Goal: Task Accomplishment & Management: Manage account settings

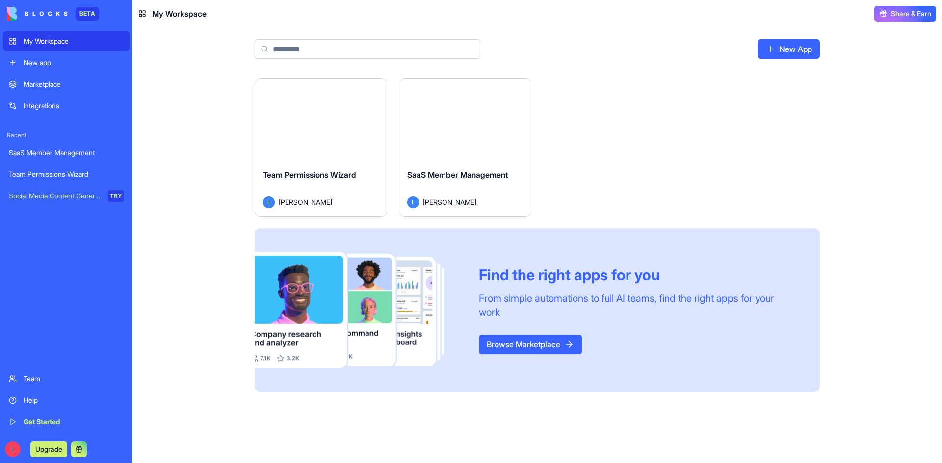
click at [795, 59] on div "New App" at bounding box center [537, 52] width 628 height 51
click at [796, 50] on link "New App" at bounding box center [788, 49] width 62 height 20
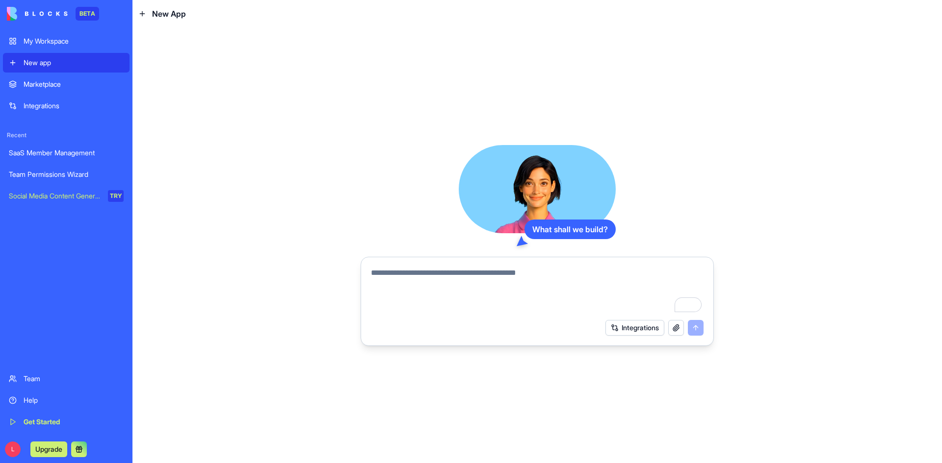
click at [536, 281] on textarea "To enrich screen reader interactions, please activate Accessibility in Grammarl…" at bounding box center [537, 290] width 332 height 47
click at [529, 276] on textarea "To enrich screen reader interactions, please activate Accessibility in Grammarl…" at bounding box center [537, 290] width 332 height 47
paste textarea "**********"
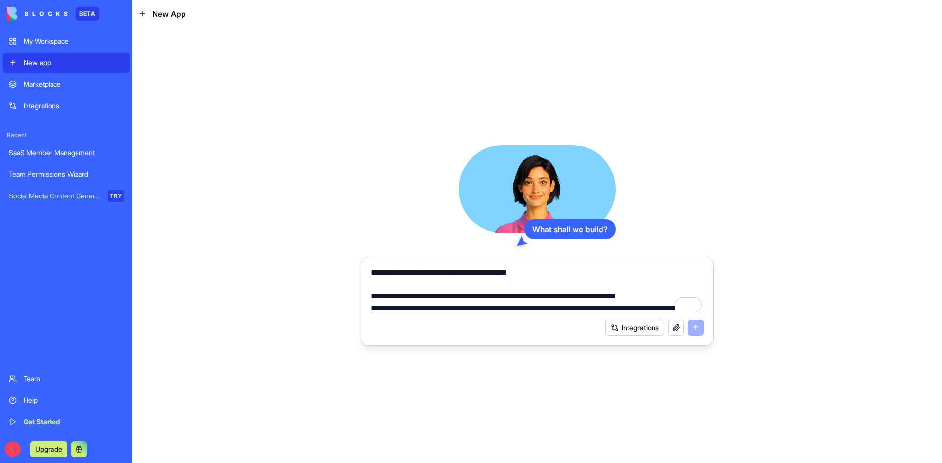
scroll to position [2036, 0]
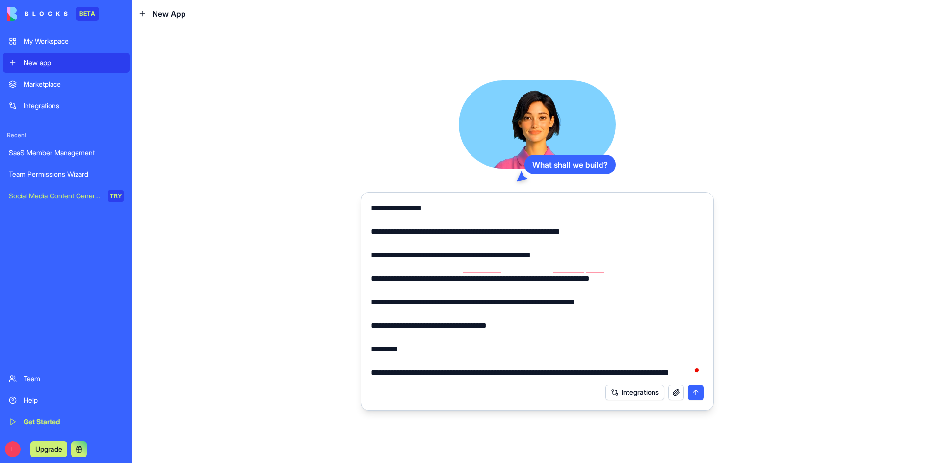
type textarea "**********"
click at [698, 396] on button "submit" at bounding box center [696, 393] width 16 height 16
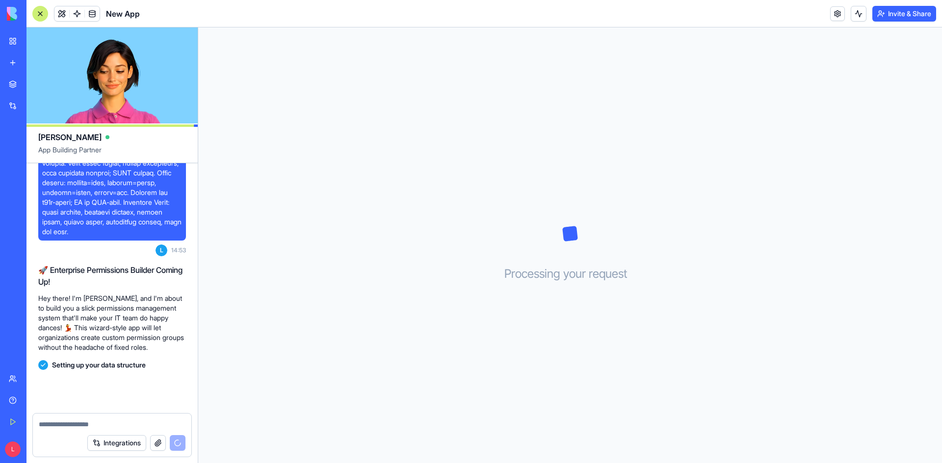
scroll to position [1133, 0]
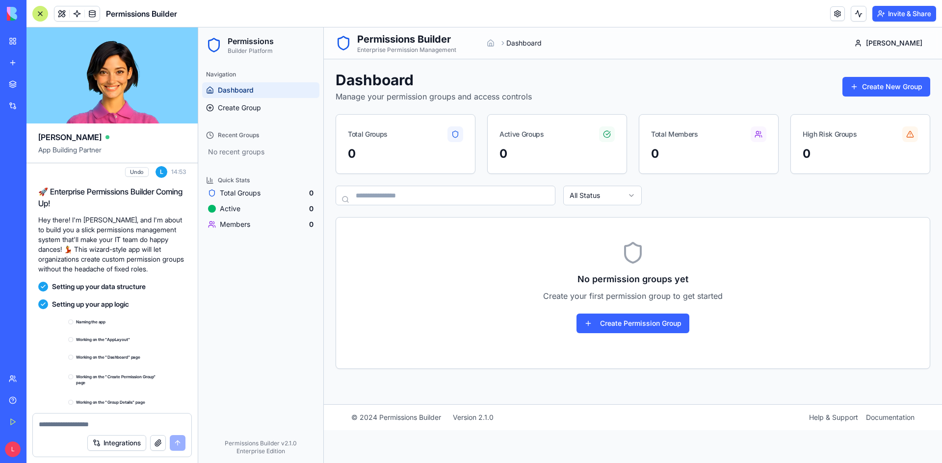
scroll to position [1396, 0]
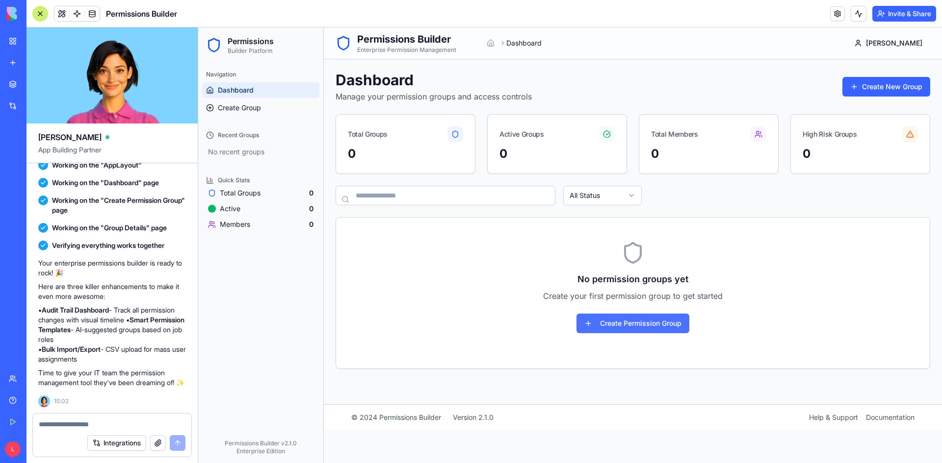
click at [662, 330] on button "Create Permission Group" at bounding box center [632, 324] width 113 height 20
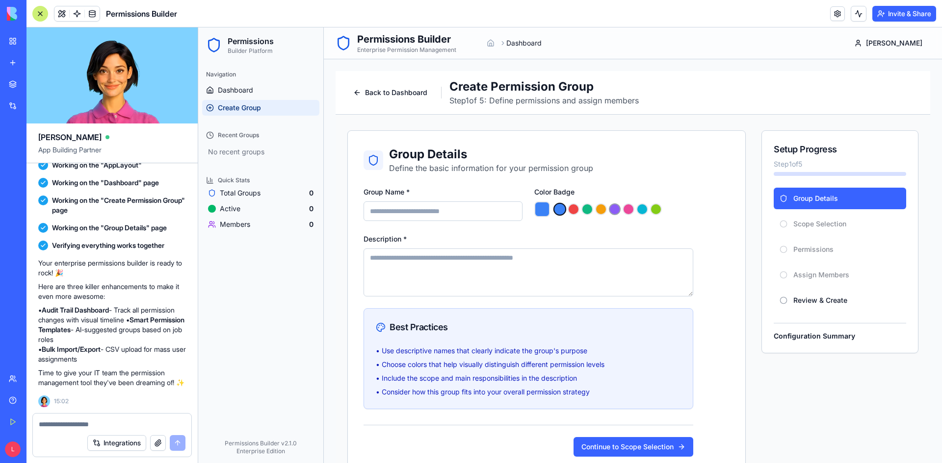
drag, startPoint x: 577, startPoint y: 209, endPoint x: 612, endPoint y: 212, distance: 34.9
click at [578, 209] on button "button" at bounding box center [573, 210] width 12 height 12
click at [616, 212] on button "button" at bounding box center [615, 210] width 12 height 12
click at [644, 210] on button "button" at bounding box center [642, 210] width 12 height 12
click at [667, 209] on div at bounding box center [613, 210] width 159 height 16
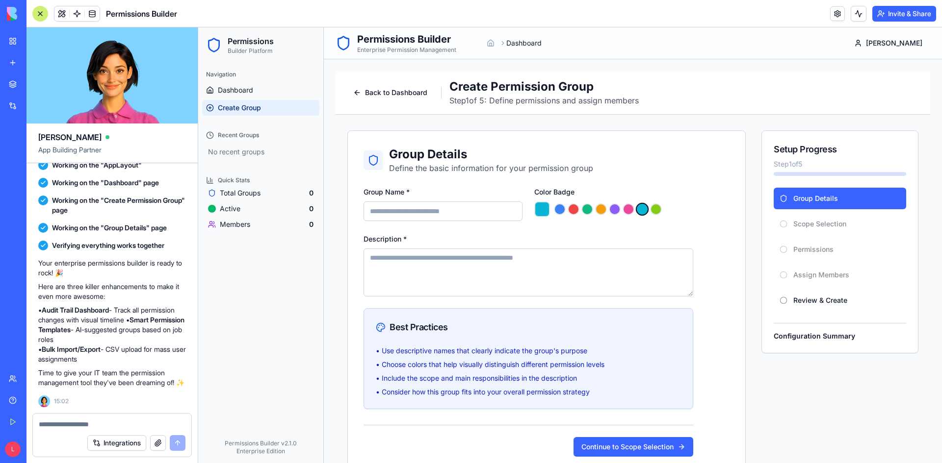
drag, startPoint x: 700, startPoint y: 208, endPoint x: 481, endPoint y: 237, distance: 221.1
click at [698, 210] on div "Group Details Define the basic information for your permission group Group Name…" at bounding box center [546, 302] width 397 height 342
click at [443, 260] on textarea "Description *" at bounding box center [528, 273] width 330 height 48
click at [407, 255] on textarea "Description *" at bounding box center [528, 273] width 330 height 48
click at [420, 213] on input "Group Name *" at bounding box center [442, 212] width 159 height 20
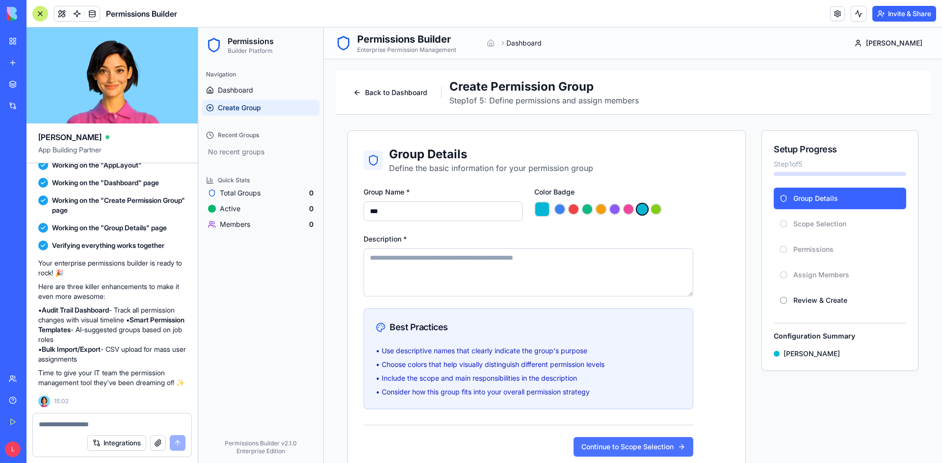
type input "***"
click at [656, 421] on button "Continue to Scope Selection" at bounding box center [633, 447] width 120 height 20
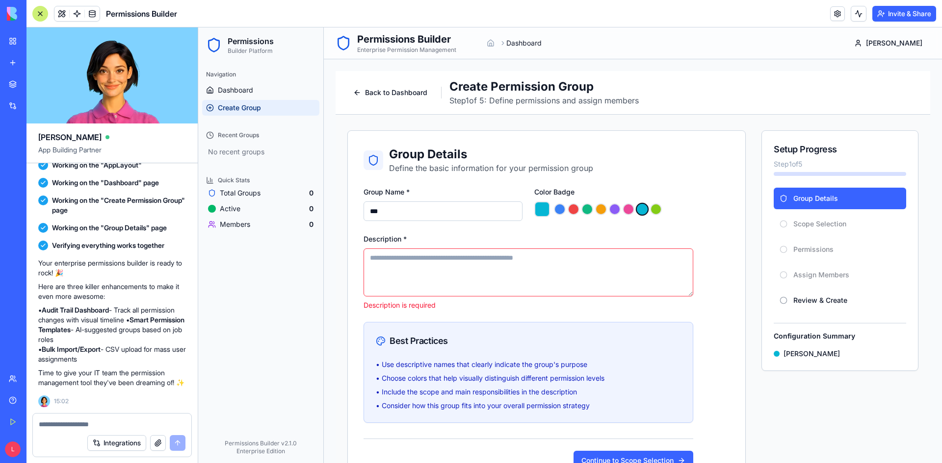
click at [516, 278] on textarea "Description *" at bounding box center [528, 273] width 330 height 48
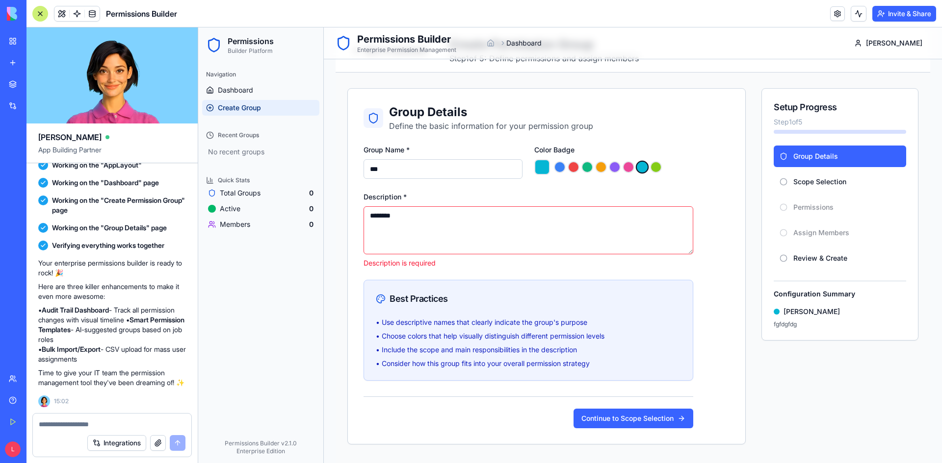
scroll to position [105, 0]
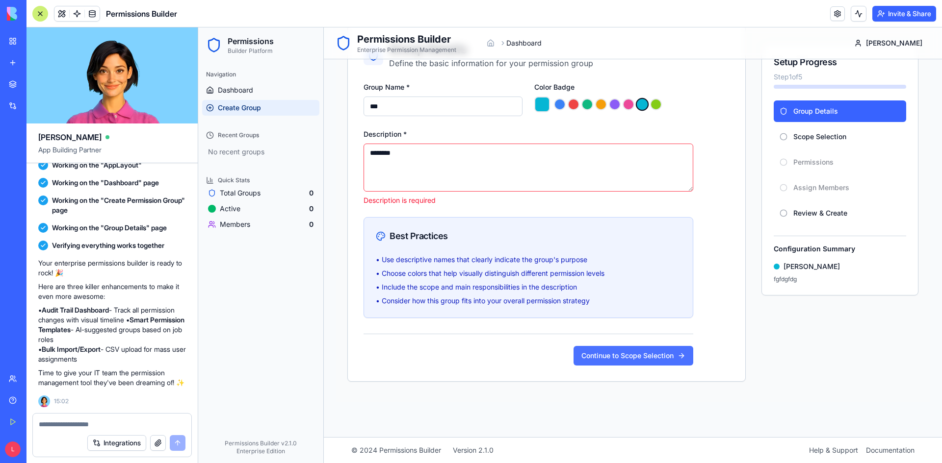
type textarea "********"
click at [630, 363] on button "Continue to Scope Selection" at bounding box center [633, 356] width 120 height 20
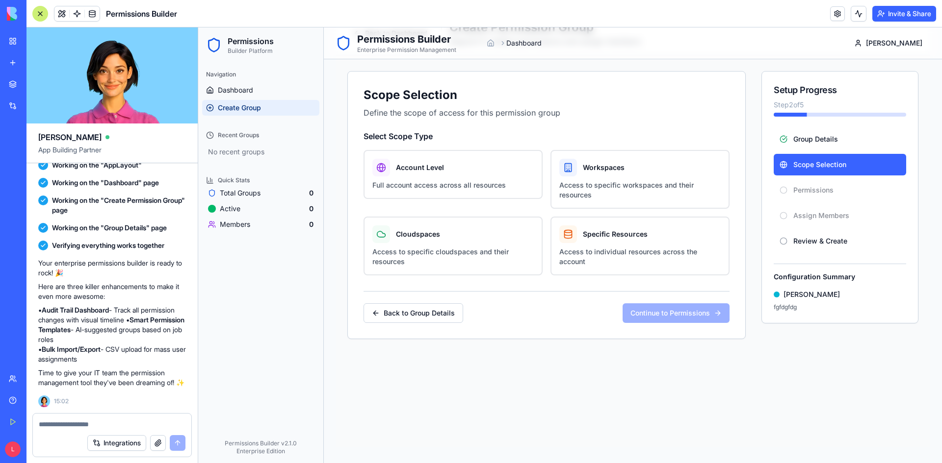
scroll to position [0, 0]
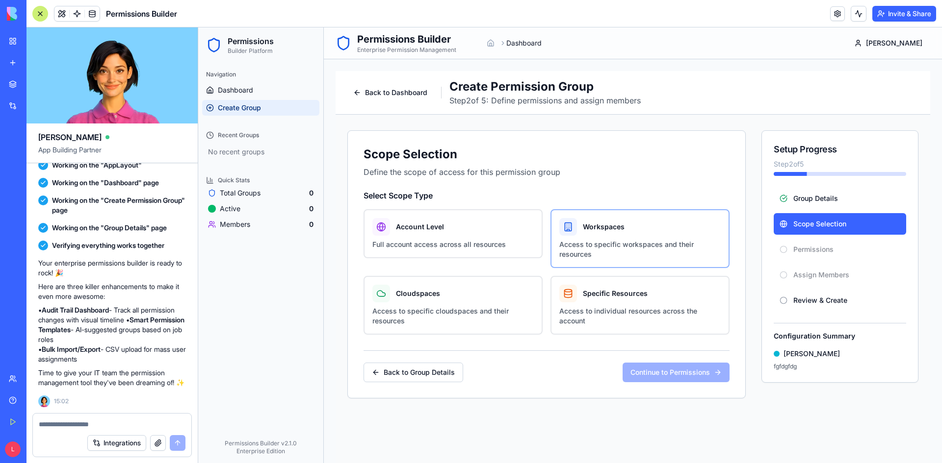
click at [569, 236] on label "Workspaces Access to specific workspaces and their resources" at bounding box center [639, 238] width 179 height 59
click at [558, 217] on button "Workspaces Access to specific workspaces and their resources" at bounding box center [554, 213] width 8 height 8
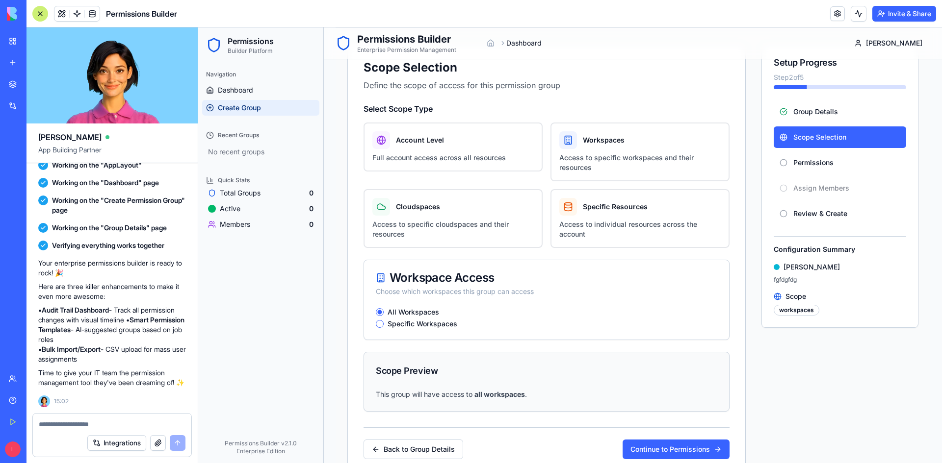
scroll to position [98, 0]
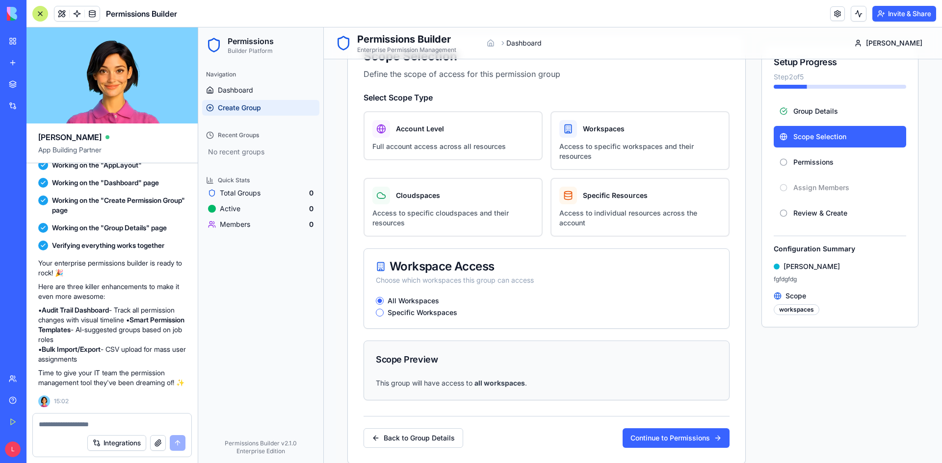
click at [444, 312] on label "Specific Workspaces" at bounding box center [422, 312] width 70 height 7
click at [384, 312] on button "Specific Workspaces" at bounding box center [380, 313] width 8 height 8
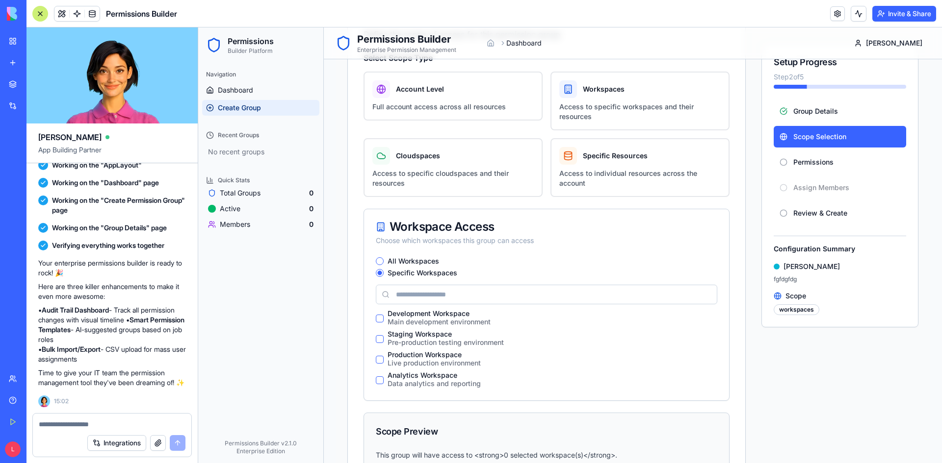
scroll to position [196, 0]
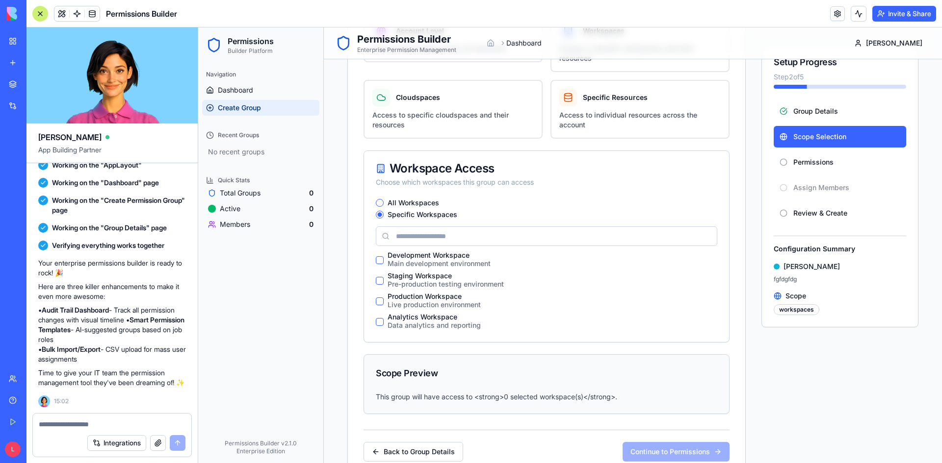
click at [396, 202] on label "All Workspaces" at bounding box center [412, 203] width 51 height 7
click at [384, 202] on button "All Workspaces" at bounding box center [380, 203] width 8 height 8
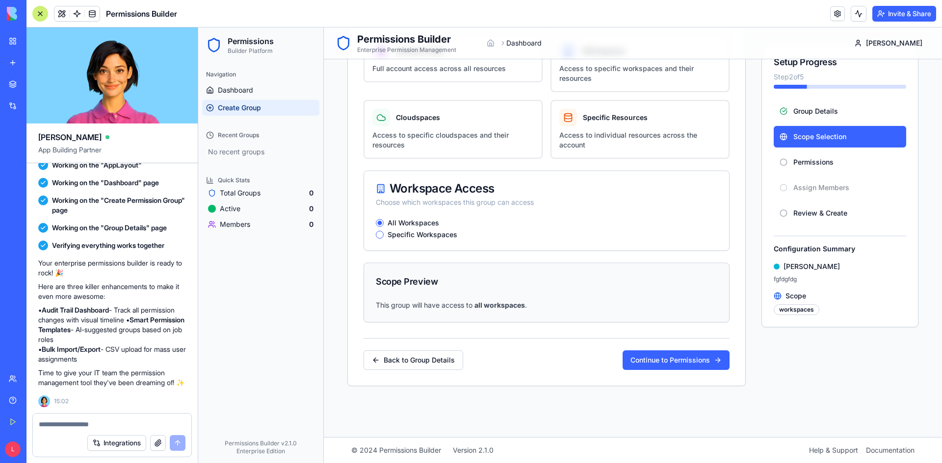
click at [385, 235] on div "Specific Workspaces" at bounding box center [546, 235] width 341 height 8
click at [379, 237] on button "Specific Workspaces" at bounding box center [380, 235] width 8 height 8
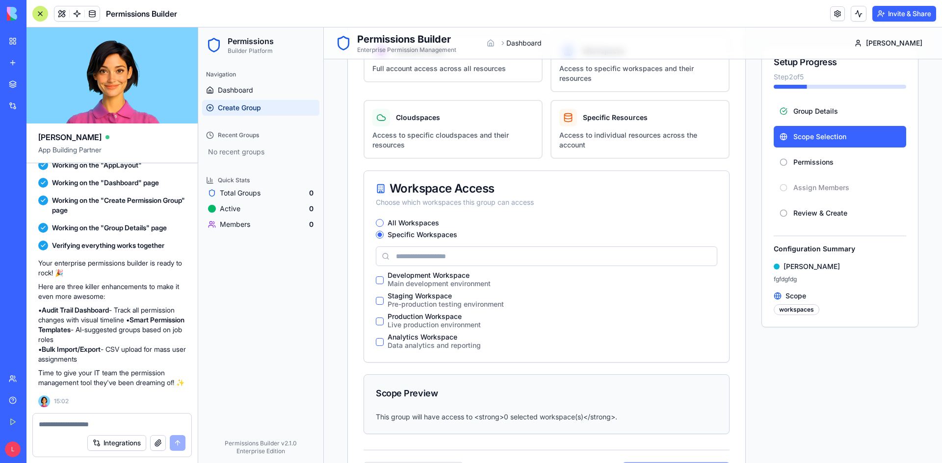
click at [379, 278] on button "Development Workspace Main development environment" at bounding box center [380, 281] width 8 height 8
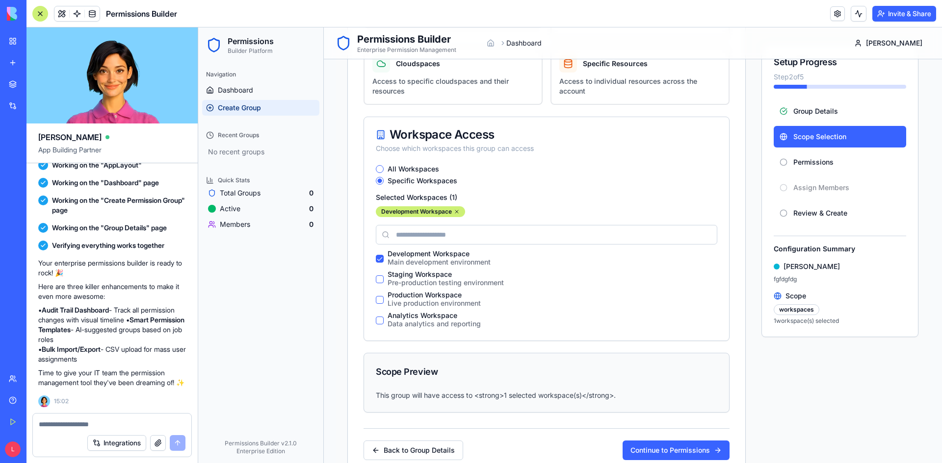
scroll to position [320, 0]
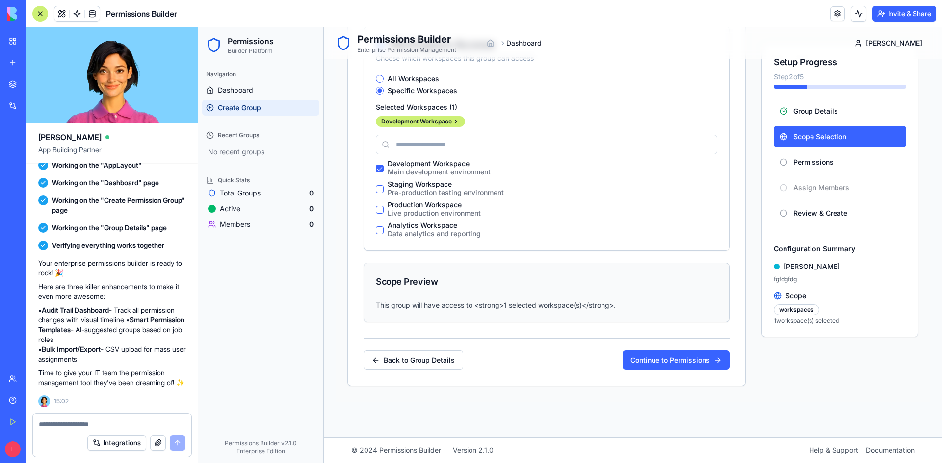
click at [664, 350] on div "Back to Group Details Continue to Permissions" at bounding box center [546, 354] width 366 height 32
click at [659, 359] on button "Continue to Permissions" at bounding box center [675, 361] width 107 height 20
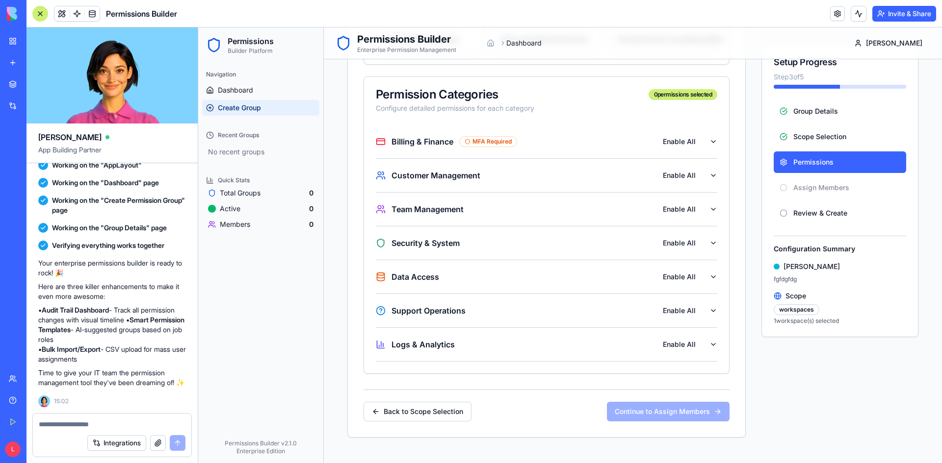
click at [697, 142] on div "Billing & Finance MFA Required Enable All" at bounding box center [542, 142] width 333 height 18
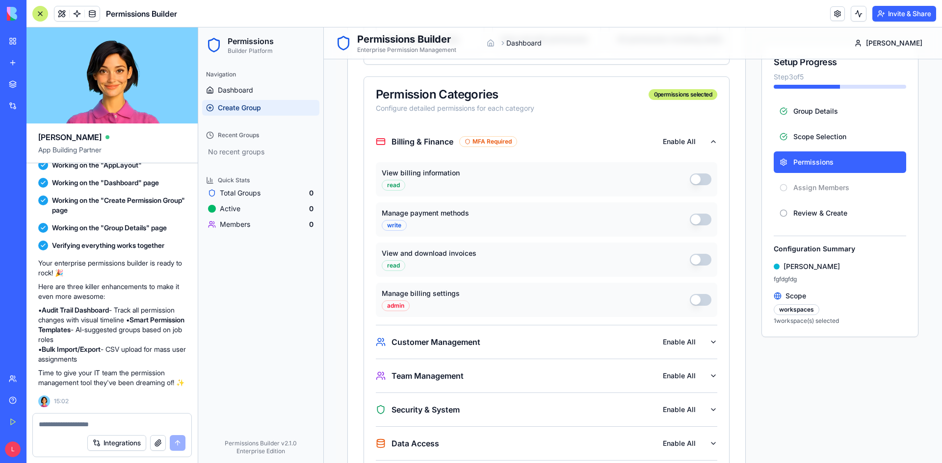
click at [700, 141] on div "Billing & Finance MFA Required Enable All" at bounding box center [542, 142] width 333 height 18
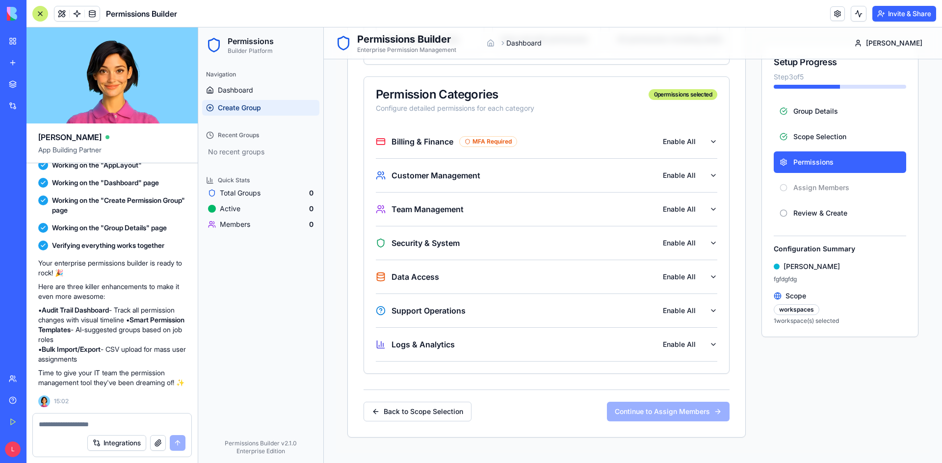
click at [709, 176] on icon "button" at bounding box center [713, 176] width 8 height 8
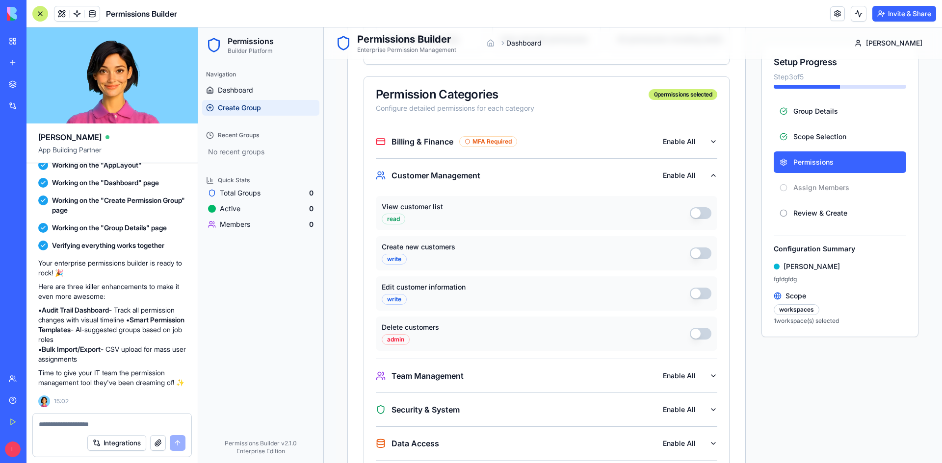
click at [709, 176] on icon "button" at bounding box center [713, 176] width 8 height 8
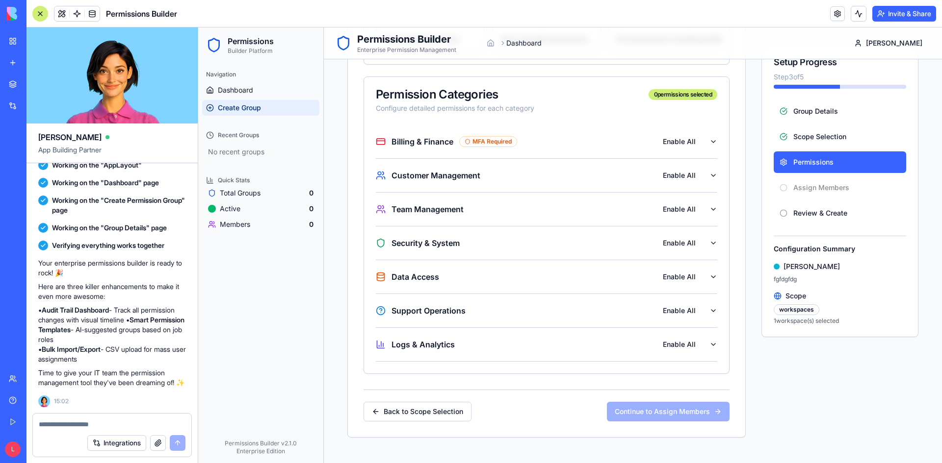
click at [710, 280] on div "Billing & Finance MFA Required Enable All Customer Management Enable All Team M…" at bounding box center [546, 249] width 365 height 249
click at [711, 278] on icon "button" at bounding box center [713, 277] width 4 height 2
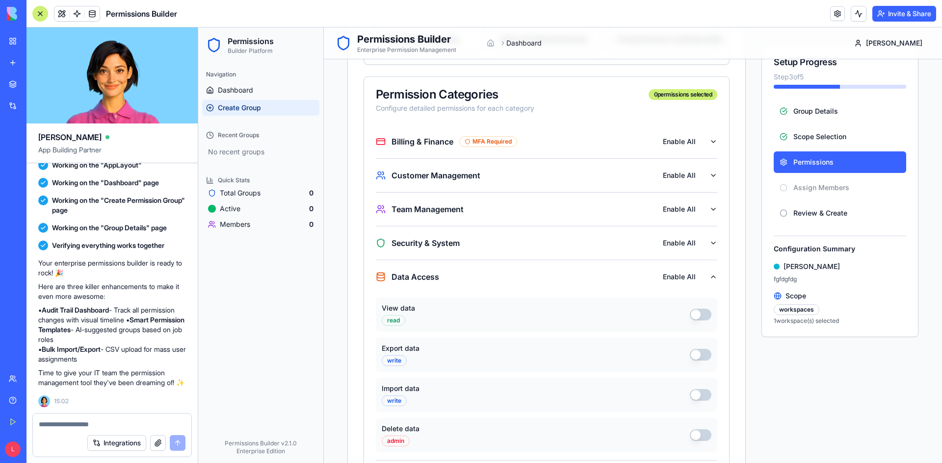
click at [695, 309] on button "View data" at bounding box center [701, 315] width 22 height 12
click at [695, 348] on div "Export data write" at bounding box center [546, 355] width 341 height 34
click at [695, 357] on button "Export data" at bounding box center [701, 355] width 22 height 12
click at [695, 401] on div "Import data write" at bounding box center [546, 395] width 341 height 34
drag, startPoint x: 698, startPoint y: 391, endPoint x: 696, endPoint y: 417, distance: 25.5
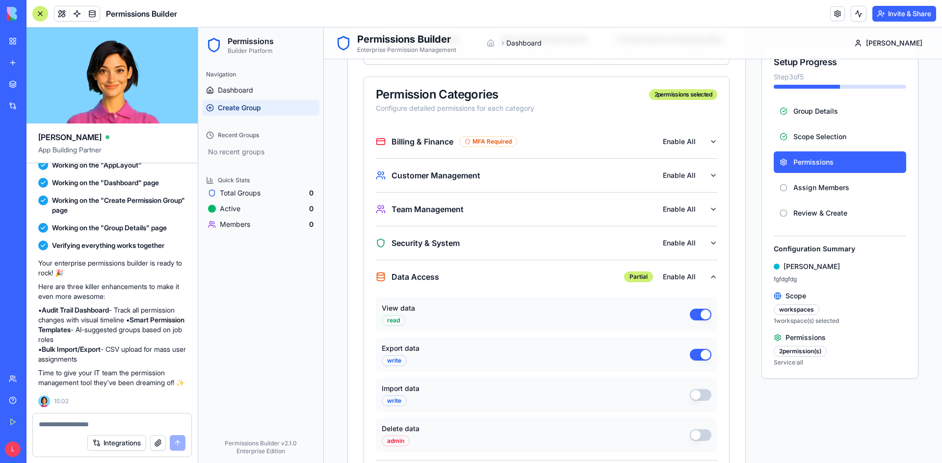
click at [698, 393] on button "Import data" at bounding box center [701, 395] width 22 height 12
click at [696, 421] on button "Delete data" at bounding box center [701, 436] width 22 height 12
click at [708, 273] on button "Data Access All Disable All" at bounding box center [546, 276] width 341 height 33
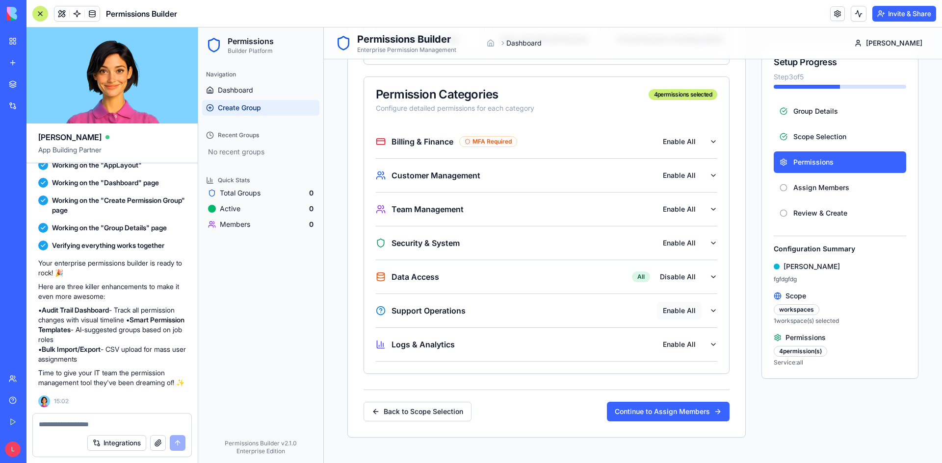
click at [691, 310] on button "Enable All" at bounding box center [679, 311] width 45 height 18
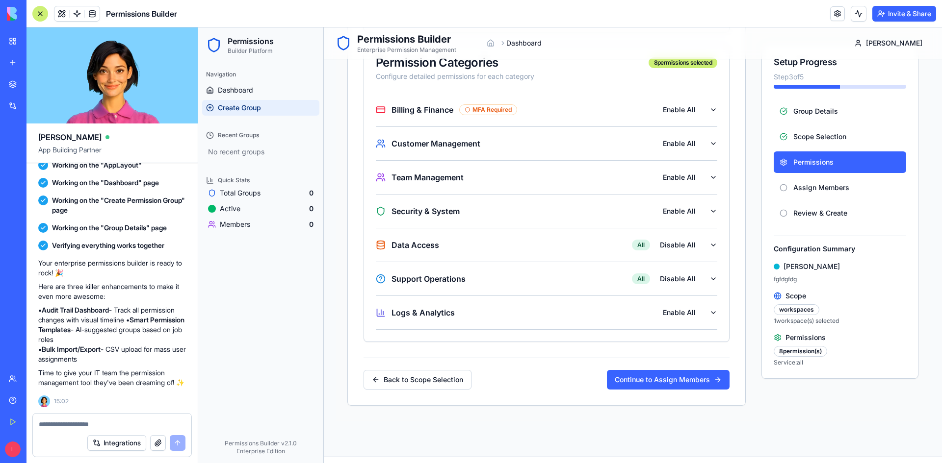
scroll to position [369, 0]
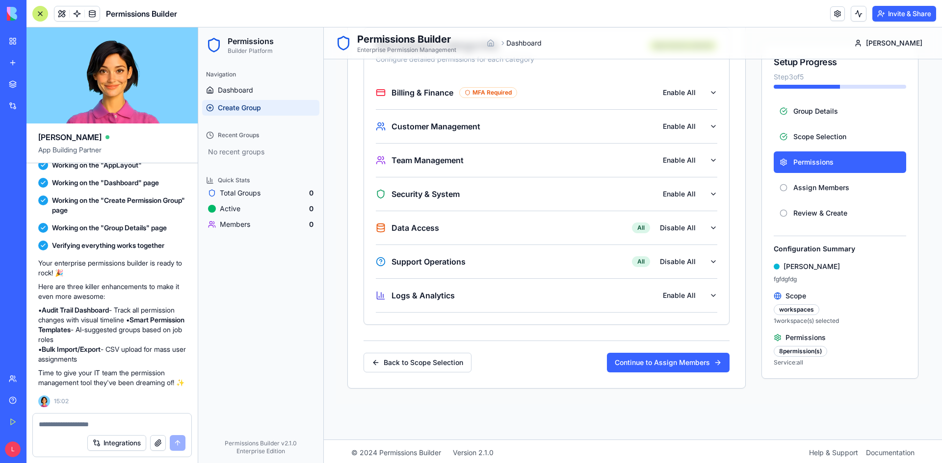
click at [703, 268] on button "Support Operations All Disable All" at bounding box center [546, 261] width 341 height 33
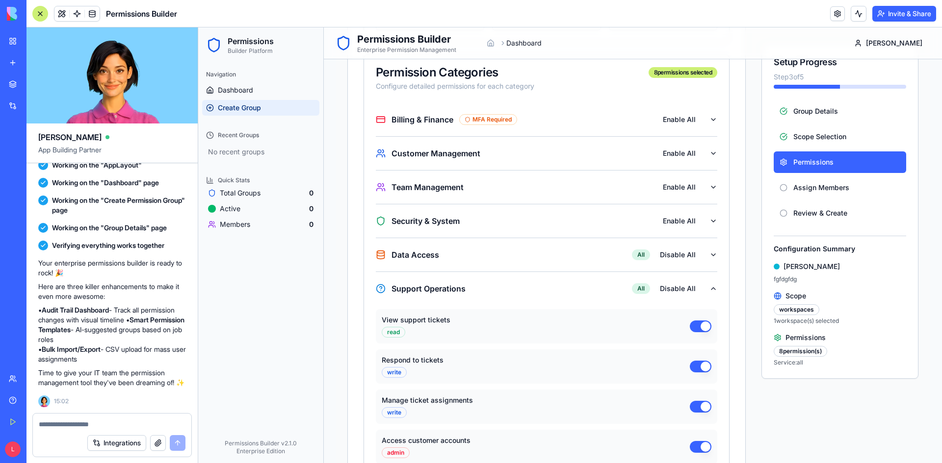
click at [711, 289] on icon "button" at bounding box center [713, 289] width 4 height 2
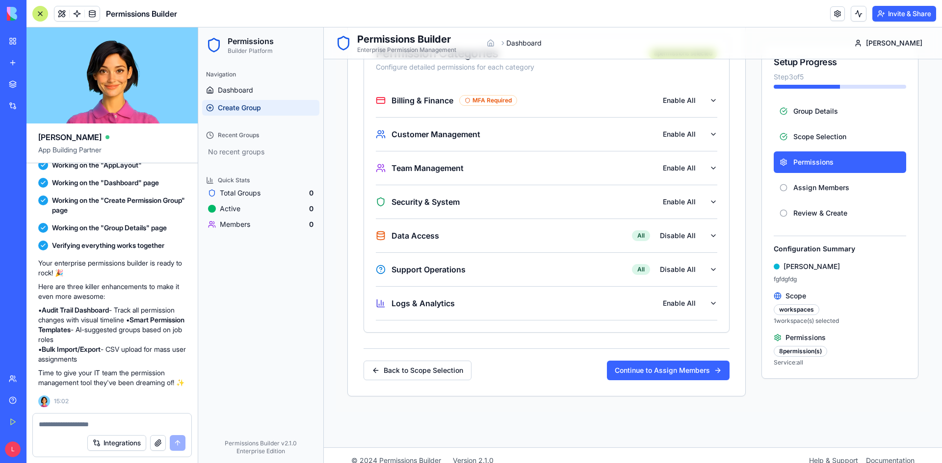
scroll to position [372, 0]
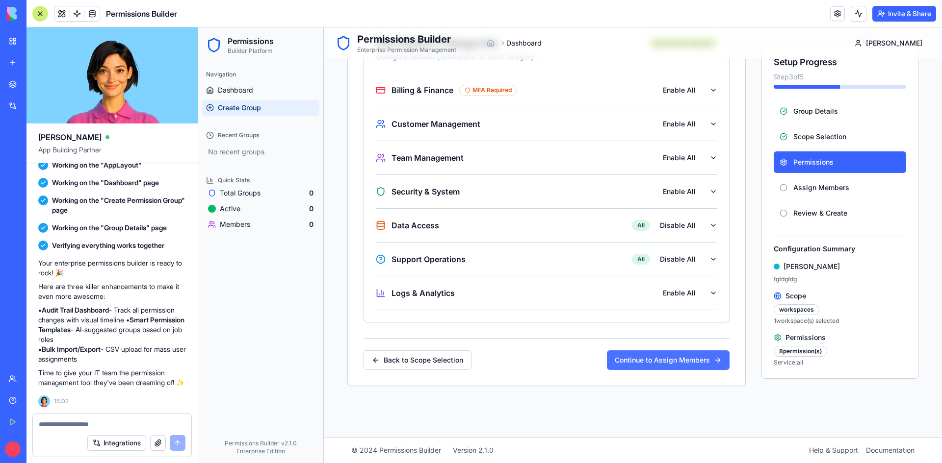
click at [677, 359] on button "Continue to Assign Members" at bounding box center [668, 361] width 123 height 20
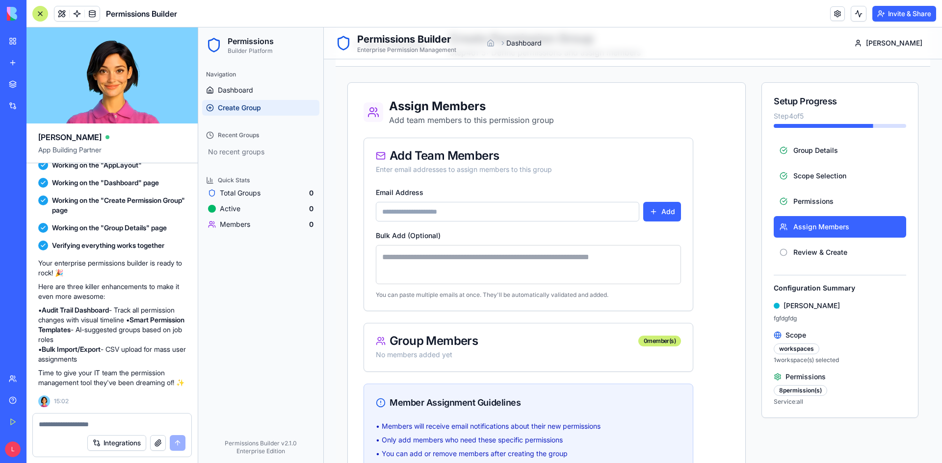
scroll to position [14, 0]
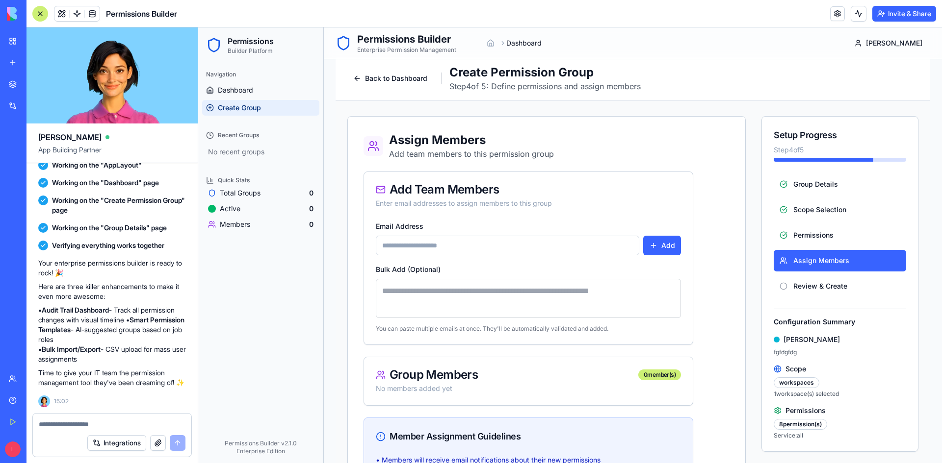
click at [565, 243] on input "Email Address" at bounding box center [507, 246] width 263 height 20
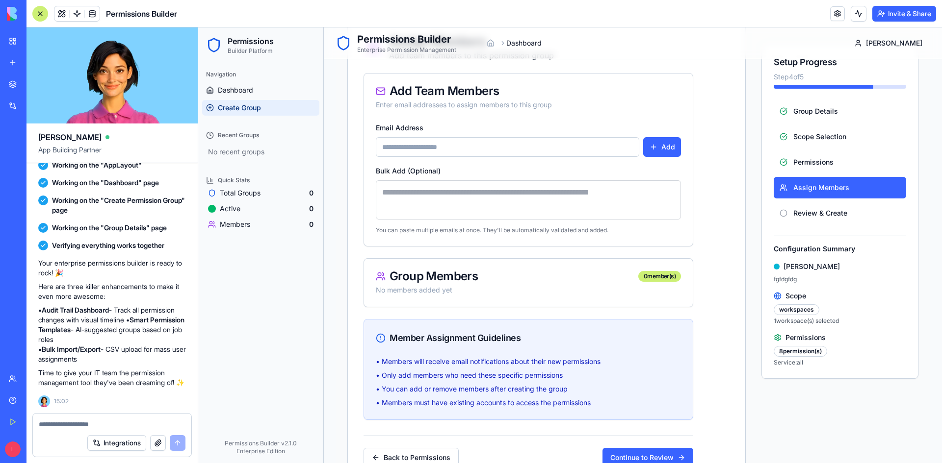
scroll to position [112, 0]
click at [488, 151] on input "Email Address" at bounding box center [507, 148] width 263 height 20
type input "****"
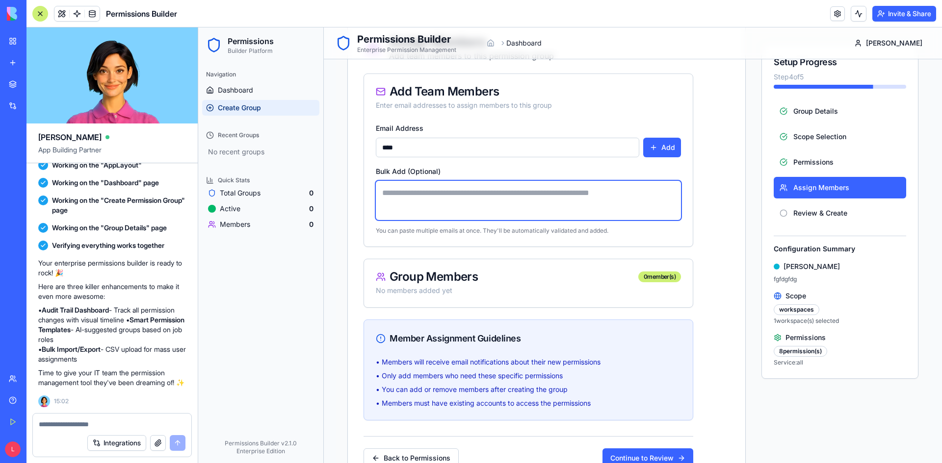
click at [478, 203] on textarea at bounding box center [528, 200] width 305 height 39
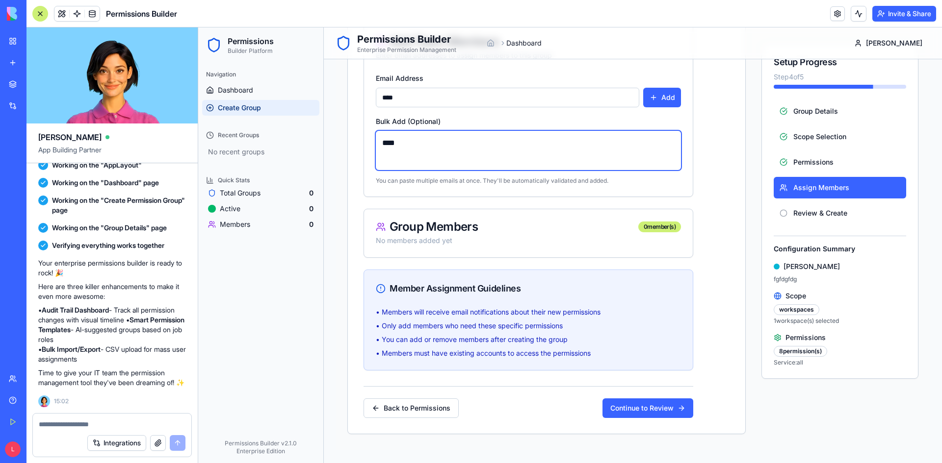
scroll to position [210, 0]
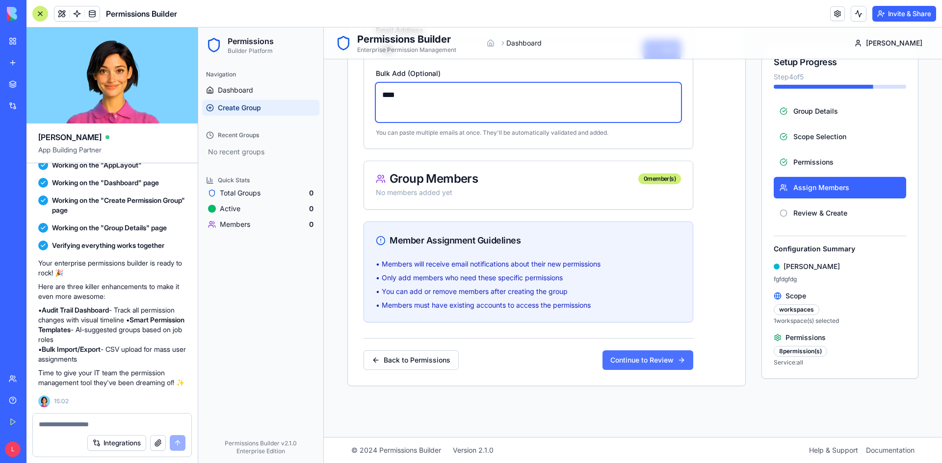
type textarea "****"
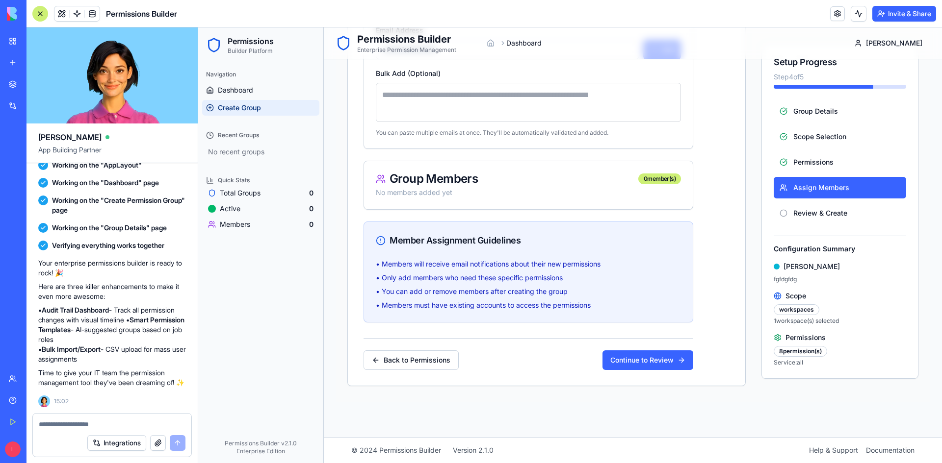
click at [648, 361] on button "Continue to Review" at bounding box center [647, 361] width 91 height 20
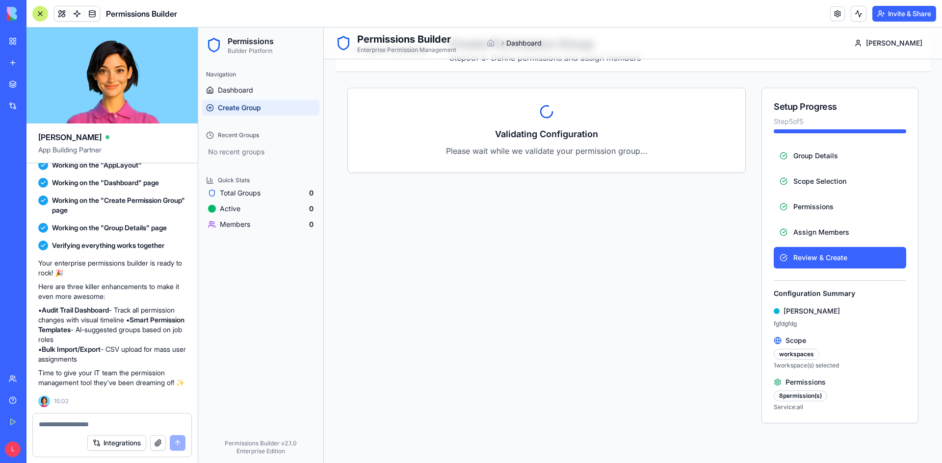
scroll to position [0, 0]
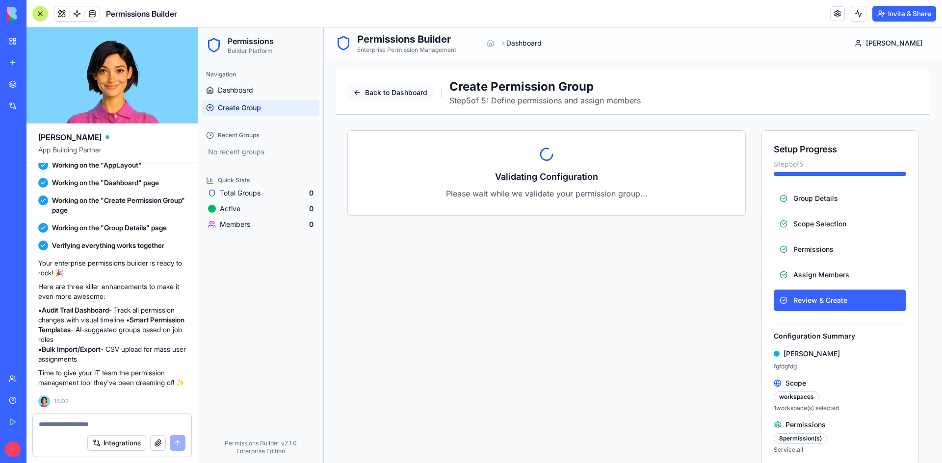
click at [358, 98] on button "Back to Dashboard" at bounding box center [390, 93] width 86 height 18
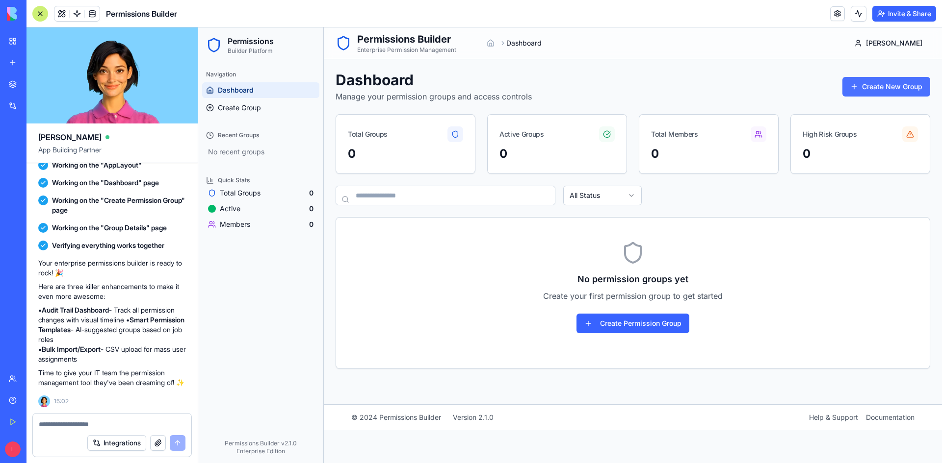
click at [855, 92] on button "Create New Group" at bounding box center [886, 87] width 88 height 20
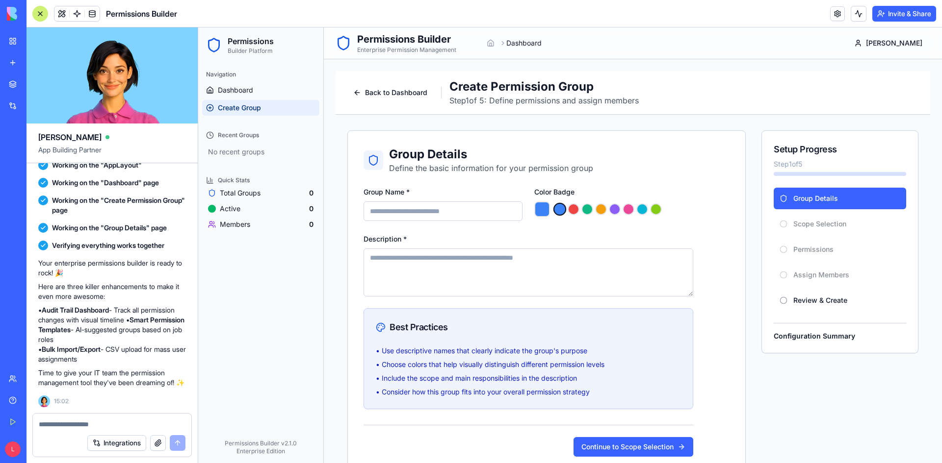
drag, startPoint x: 708, startPoint y: 159, endPoint x: 702, endPoint y: 164, distance: 7.7
click at [708, 159] on div "Group Details Define the basic information for your permission group Group Name…" at bounding box center [546, 302] width 397 height 342
click at [241, 91] on span "Dashboard" at bounding box center [235, 90] width 35 height 10
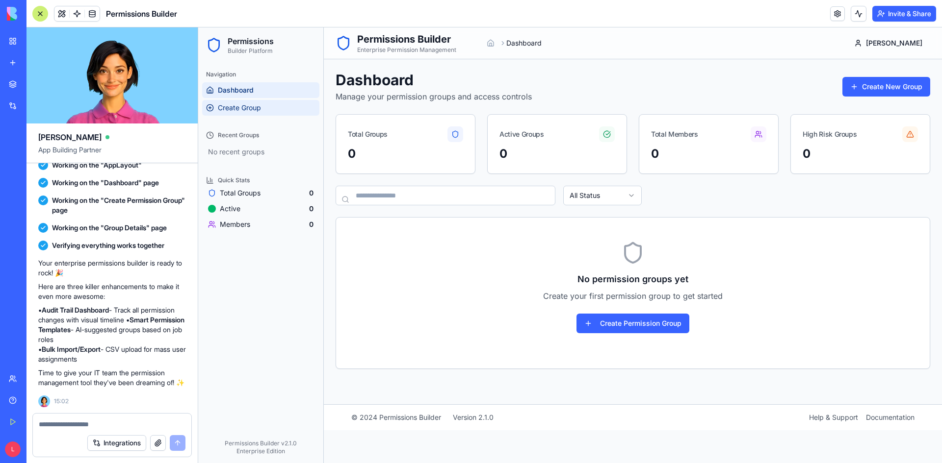
click at [234, 108] on span "Create Group" at bounding box center [239, 108] width 43 height 10
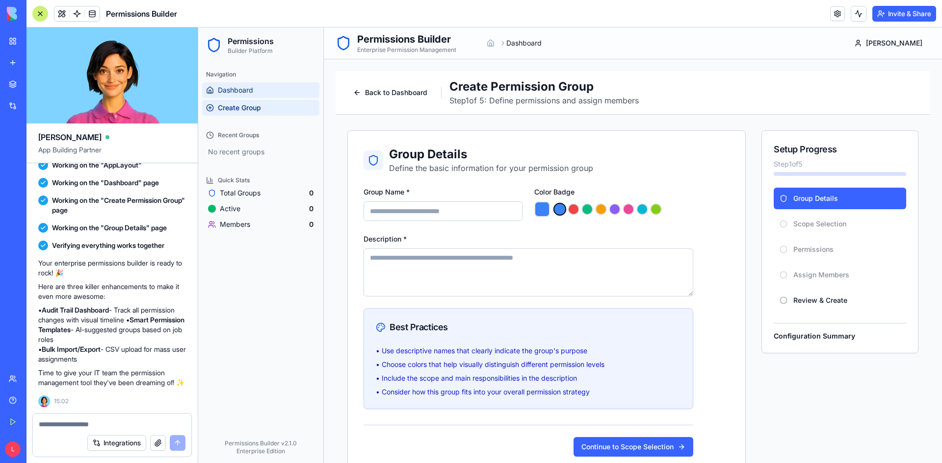
click at [233, 88] on span "Dashboard" at bounding box center [235, 90] width 35 height 10
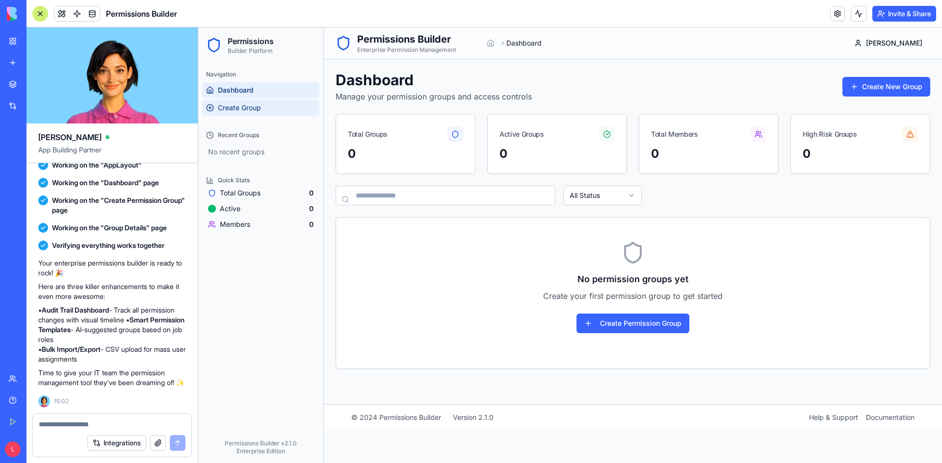
click at [253, 106] on span "Create Group" at bounding box center [239, 108] width 43 height 10
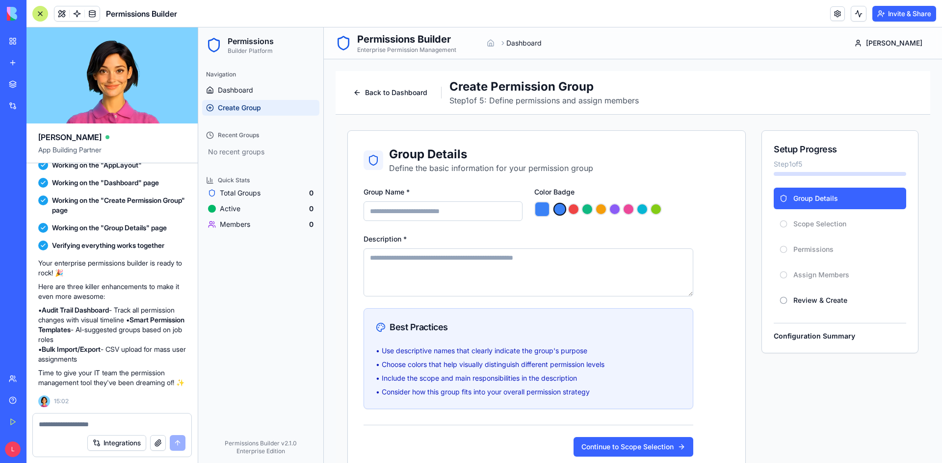
click at [245, 140] on div "Recent Groups" at bounding box center [260, 136] width 117 height 16
click at [235, 187] on div "Quick Stats" at bounding box center [260, 181] width 117 height 16
click at [233, 209] on span "Active" at bounding box center [230, 209] width 21 height 10
click at [232, 226] on span "Members" at bounding box center [235, 225] width 30 height 10
click at [746, 184] on div "Group Details Define the basic information for your permission group Group Name…" at bounding box center [632, 301] width 571 height 343
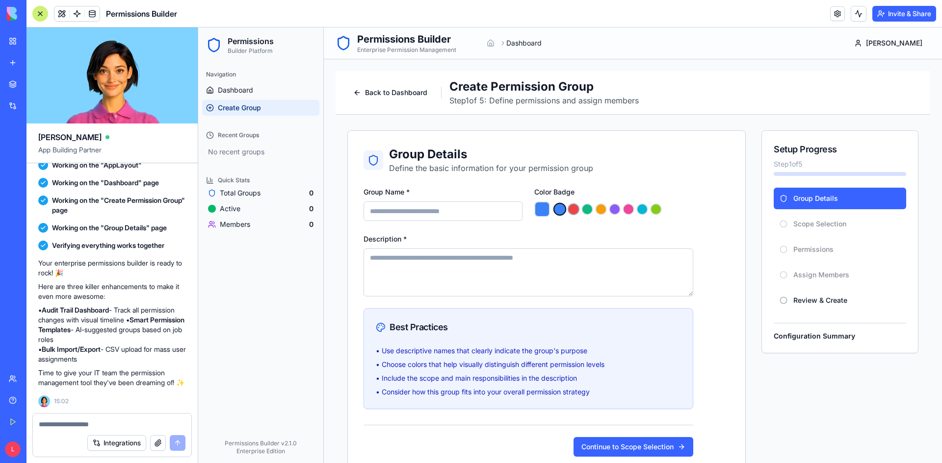
click at [575, 210] on button "button" at bounding box center [573, 210] width 12 height 12
click at [596, 210] on button "button" at bounding box center [601, 210] width 12 height 12
click at [627, 212] on button "button" at bounding box center [628, 210] width 12 height 12
click at [643, 211] on button "button" at bounding box center [642, 210] width 12 height 12
click at [429, 206] on input "Group Name *" at bounding box center [442, 212] width 159 height 20
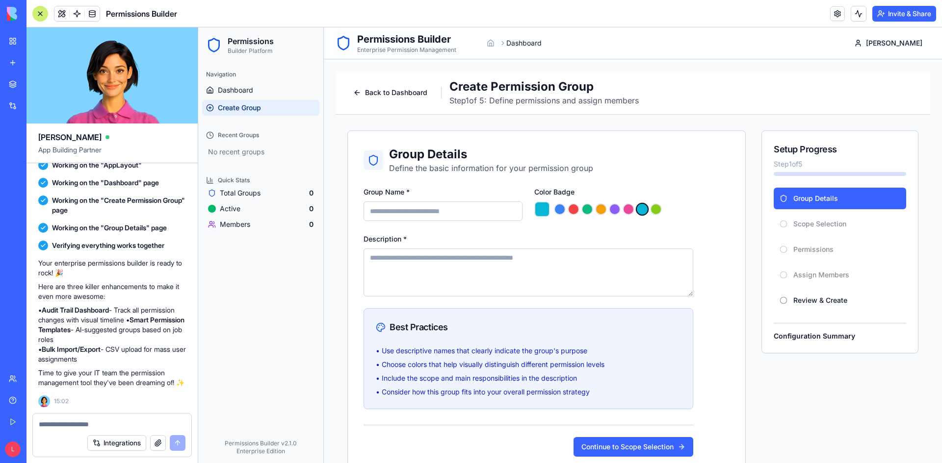
click at [744, 268] on div "Group Details Define the basic information for your permission group Group Name…" at bounding box center [632, 301] width 571 height 343
click at [39, 15] on div at bounding box center [40, 14] width 16 height 16
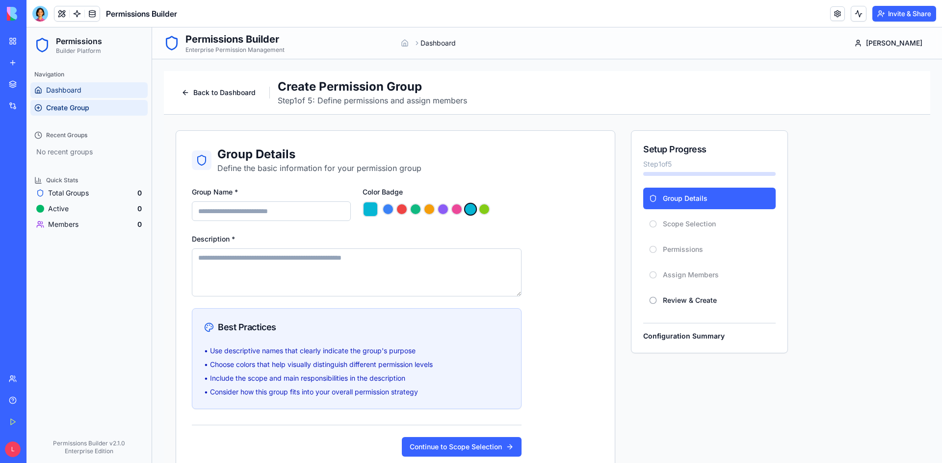
click at [64, 89] on span "Dashboard" at bounding box center [63, 90] width 35 height 10
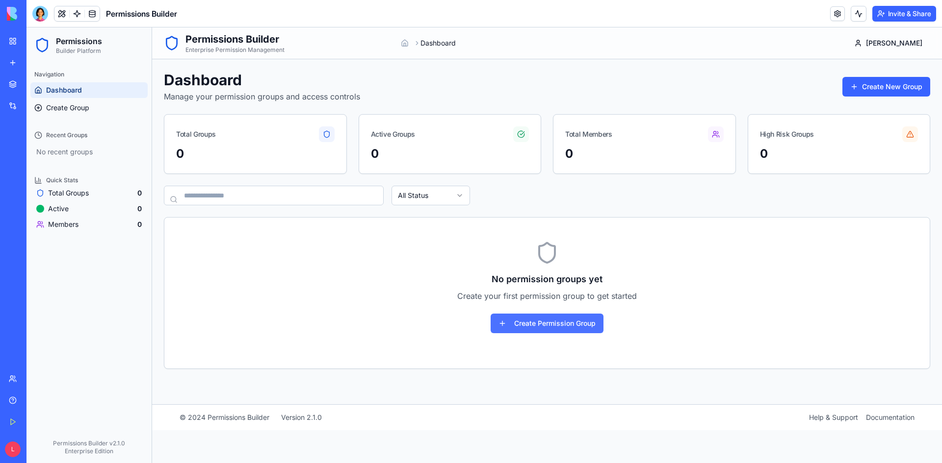
click at [559, 328] on button "Create Permission Group" at bounding box center [546, 324] width 113 height 20
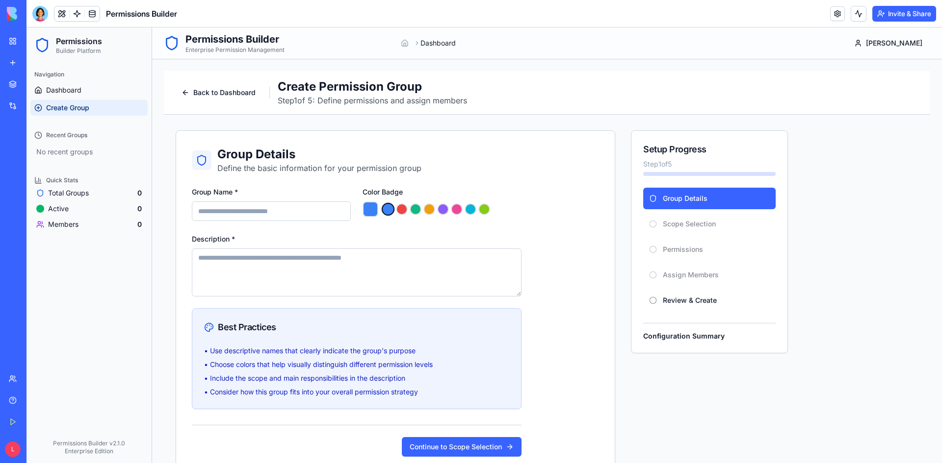
click at [298, 214] on input "Group Name *" at bounding box center [271, 212] width 159 height 20
type input "*"
type input "*******"
click at [285, 265] on textarea "Description *" at bounding box center [357, 273] width 330 height 48
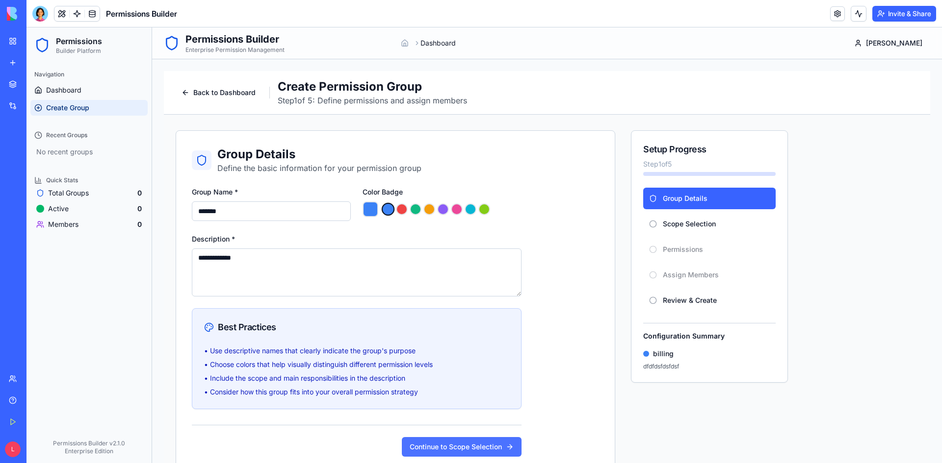
type textarea "**********"
click at [472, 421] on button "Continue to Scope Selection" at bounding box center [462, 447] width 120 height 20
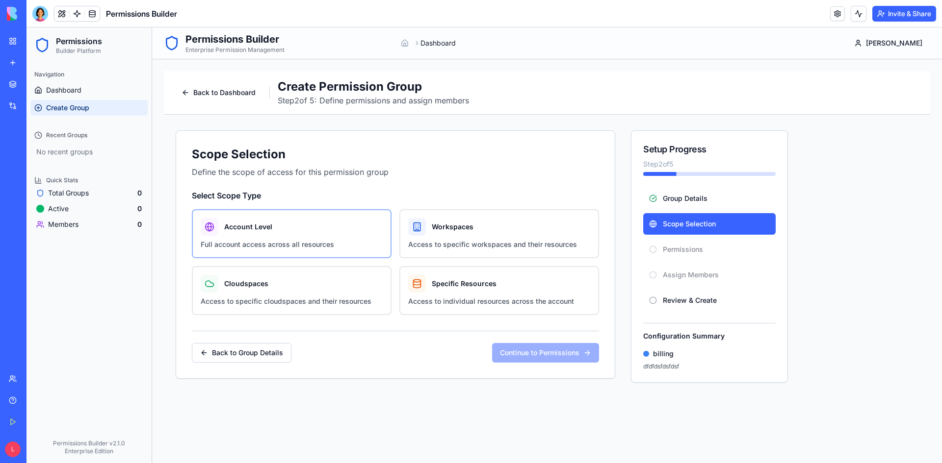
click at [305, 230] on div "Account Level" at bounding box center [292, 227] width 182 height 18
click at [199, 217] on button "Account Level Full account access across all resources" at bounding box center [195, 213] width 8 height 8
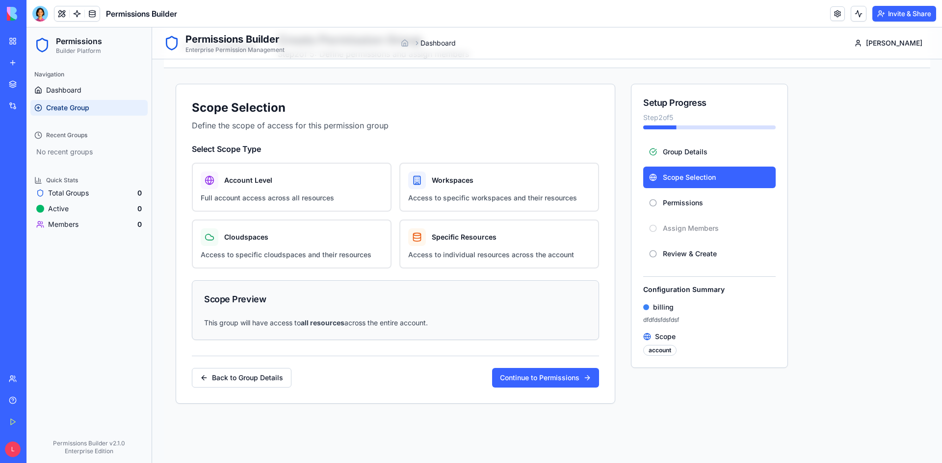
scroll to position [105, 0]
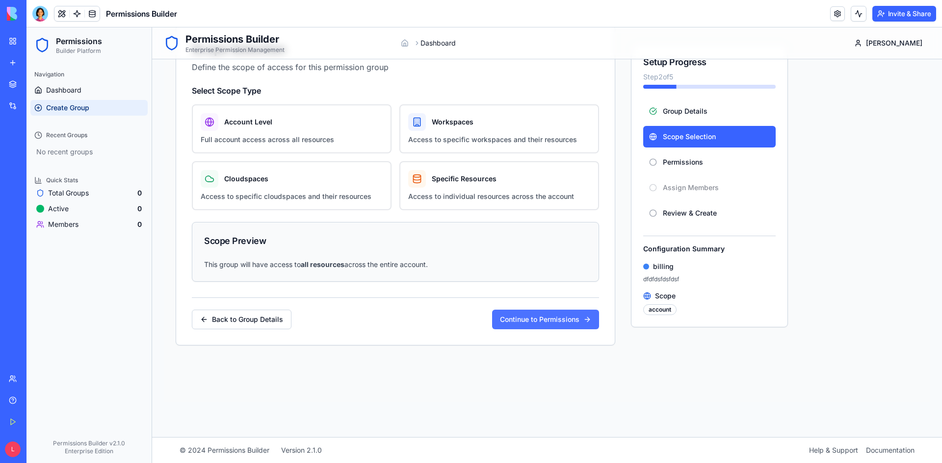
click at [550, 321] on button "Continue to Permissions" at bounding box center [545, 320] width 107 height 20
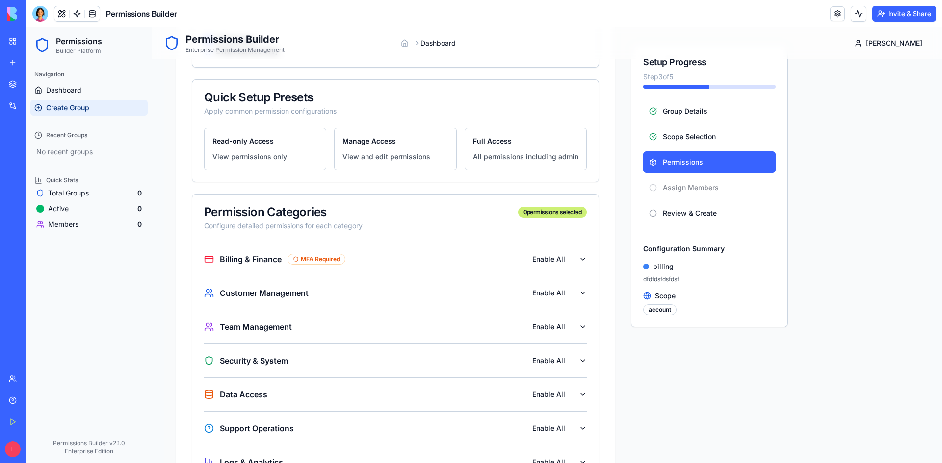
scroll to position [203, 0]
click at [579, 255] on icon "button" at bounding box center [583, 259] width 8 height 8
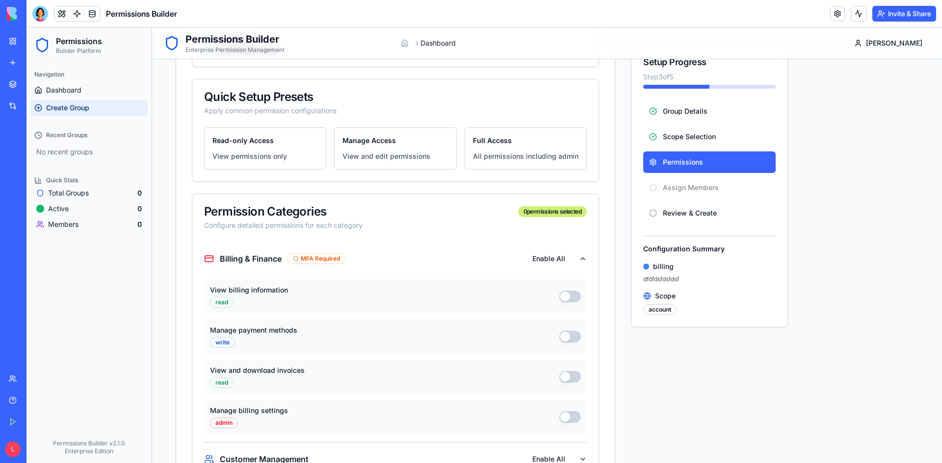
click at [581, 256] on icon "button" at bounding box center [583, 259] width 8 height 8
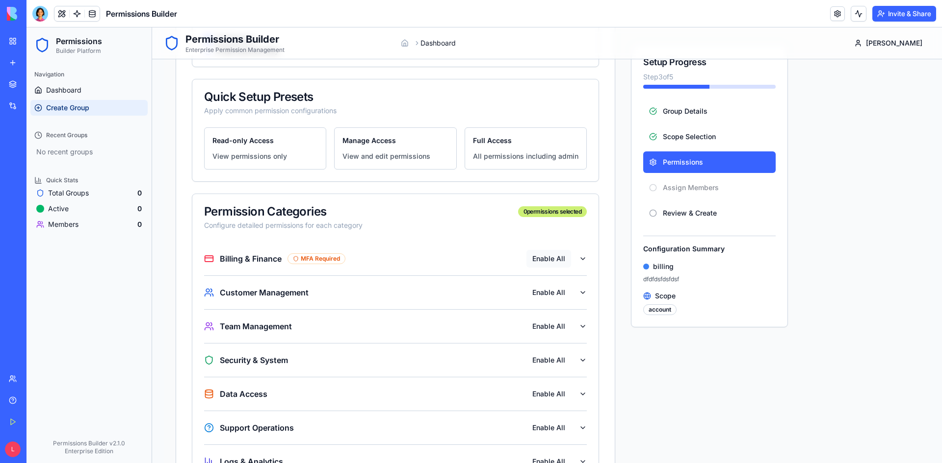
click at [555, 258] on button "Enable All" at bounding box center [548, 259] width 45 height 18
click at [587, 296] on div "Billing & Finance MFA Required All Disable All Customer Management Enable All T…" at bounding box center [395, 366] width 406 height 249
click at [577, 296] on div "Customer Management Enable All" at bounding box center [391, 293] width 375 height 18
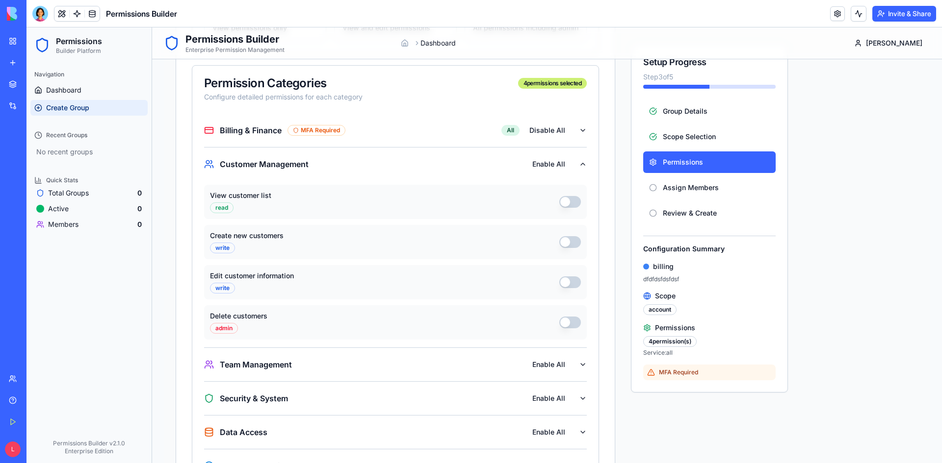
scroll to position [350, 0]
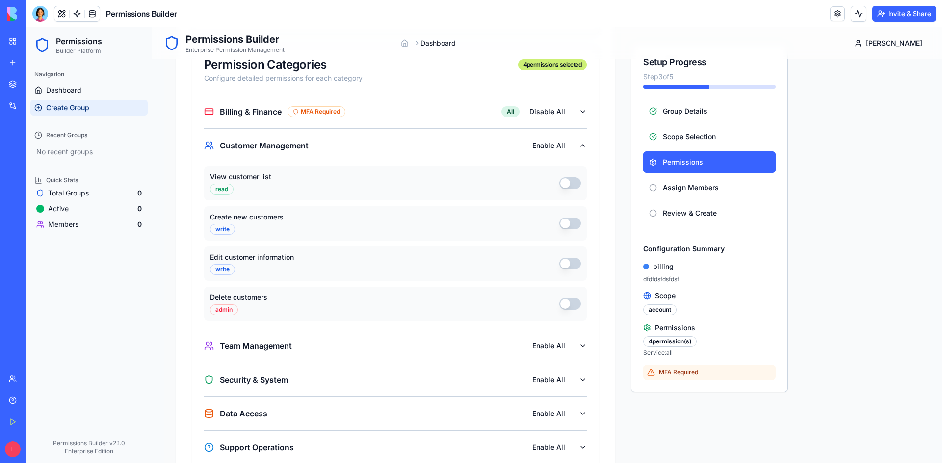
drag, startPoint x: 574, startPoint y: 255, endPoint x: 573, endPoint y: 261, distance: 6.9
click at [574, 257] on div "Edit customer information write" at bounding box center [395, 264] width 383 height 34
click at [573, 263] on button "Edit customer information" at bounding box center [570, 264] width 22 height 12
click at [576, 225] on button "Create new customers" at bounding box center [570, 224] width 22 height 12
click at [580, 149] on icon "button" at bounding box center [583, 146] width 8 height 8
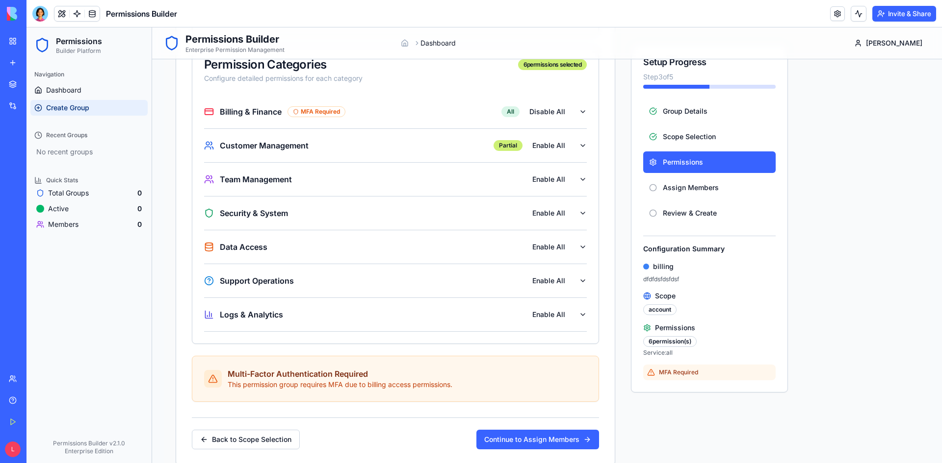
click at [575, 216] on div "Security & System Enable All" at bounding box center [391, 214] width 375 height 18
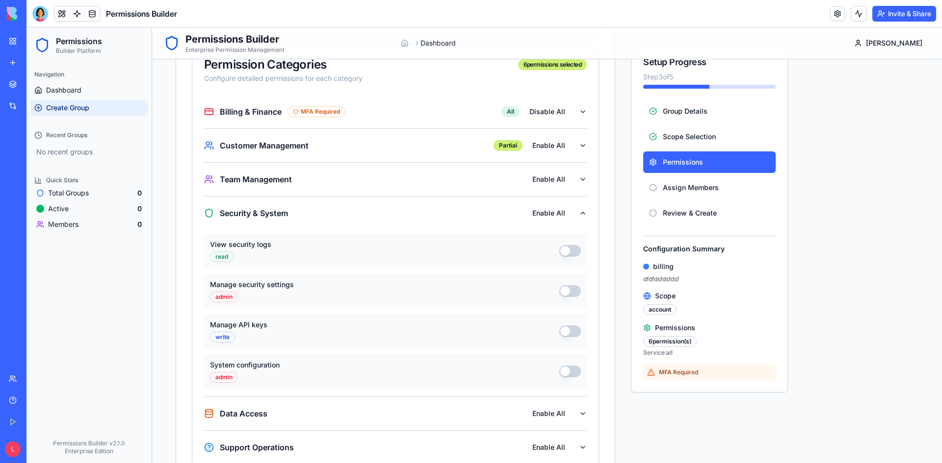
click at [572, 293] on button "Manage security settings" at bounding box center [570, 291] width 22 height 12
drag, startPoint x: 573, startPoint y: 257, endPoint x: 577, endPoint y: 248, distance: 9.9
click at [573, 256] on div "View security logs read" at bounding box center [395, 251] width 383 height 34
click at [577, 248] on button "View security logs" at bounding box center [570, 251] width 22 height 12
click at [586, 207] on button "Security & System Partial Enable All" at bounding box center [395, 213] width 383 height 33
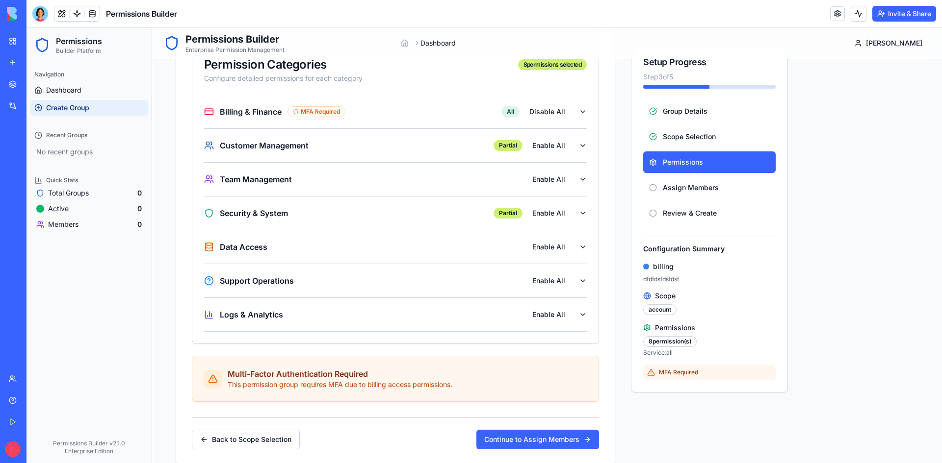
click at [583, 281] on icon "button" at bounding box center [583, 281] width 8 height 8
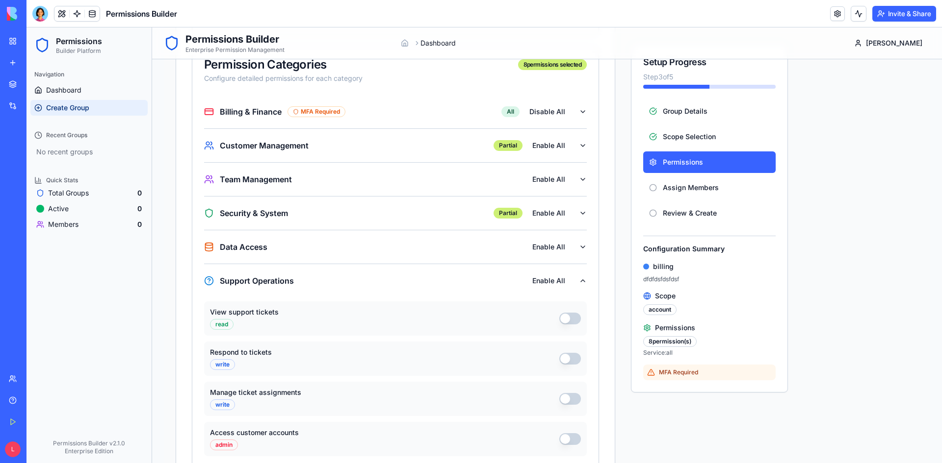
click at [574, 354] on button "Respond to tickets" at bounding box center [570, 359] width 22 height 12
drag, startPoint x: 571, startPoint y: 318, endPoint x: 583, endPoint y: 296, distance: 24.8
click at [571, 317] on button "View support tickets" at bounding box center [570, 319] width 22 height 12
click at [584, 281] on icon "button" at bounding box center [583, 281] width 8 height 8
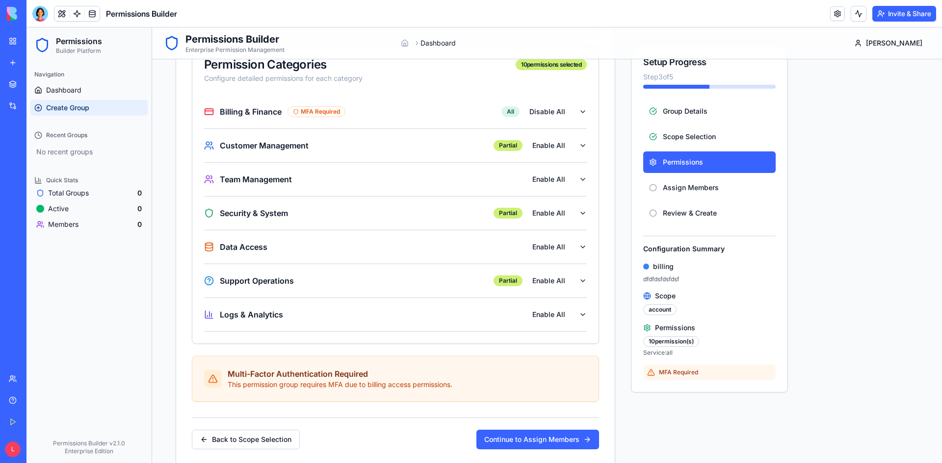
click at [577, 314] on div "Logs & Analytics Enable All" at bounding box center [391, 315] width 375 height 18
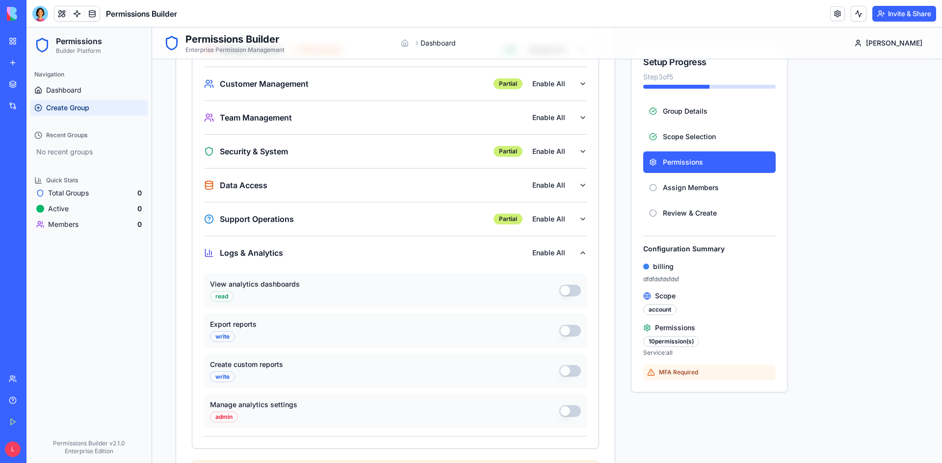
scroll to position [448, 0]
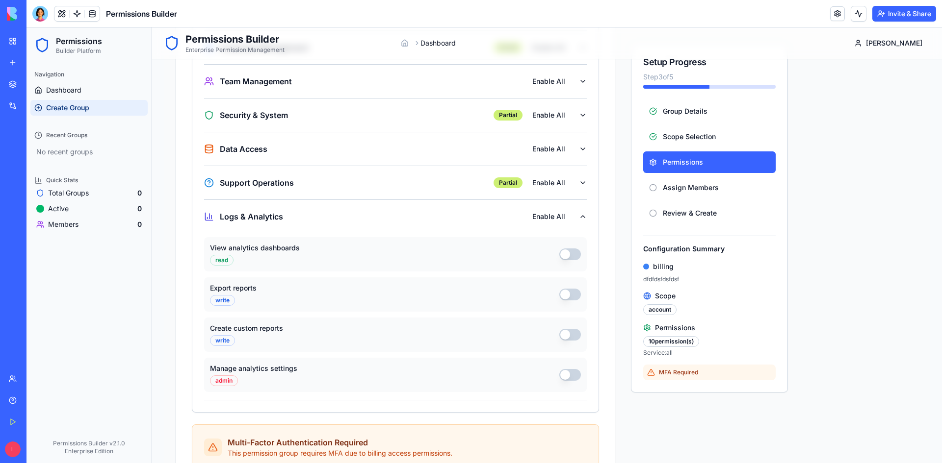
drag, startPoint x: 573, startPoint y: 334, endPoint x: 575, endPoint y: 316, distance: 18.2
click at [574, 334] on button "Create custom reports" at bounding box center [570, 335] width 22 height 12
click at [573, 300] on button "Export reports" at bounding box center [570, 295] width 22 height 12
click at [581, 217] on icon "button" at bounding box center [583, 217] width 8 height 8
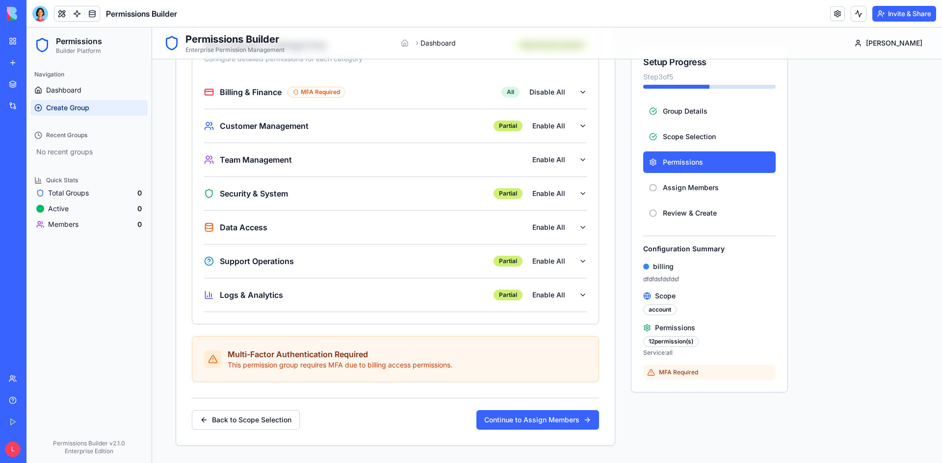
scroll to position [430, 0]
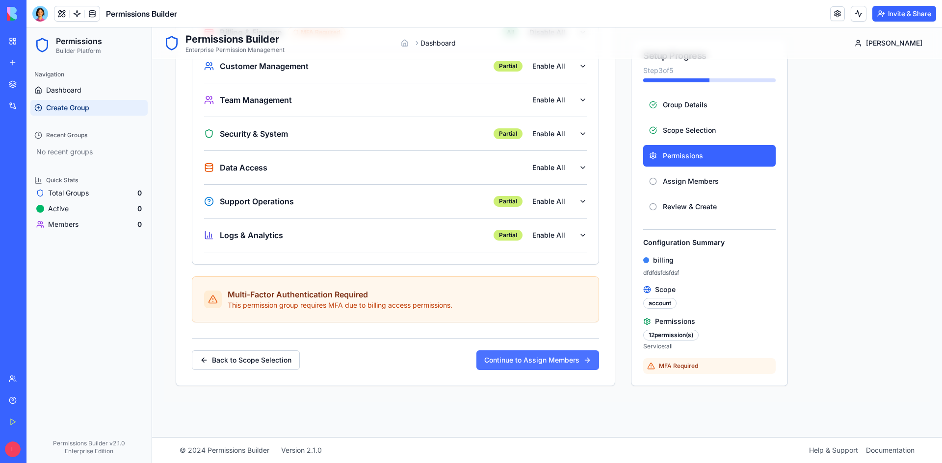
click at [538, 364] on button "Continue to Assign Members" at bounding box center [537, 361] width 123 height 20
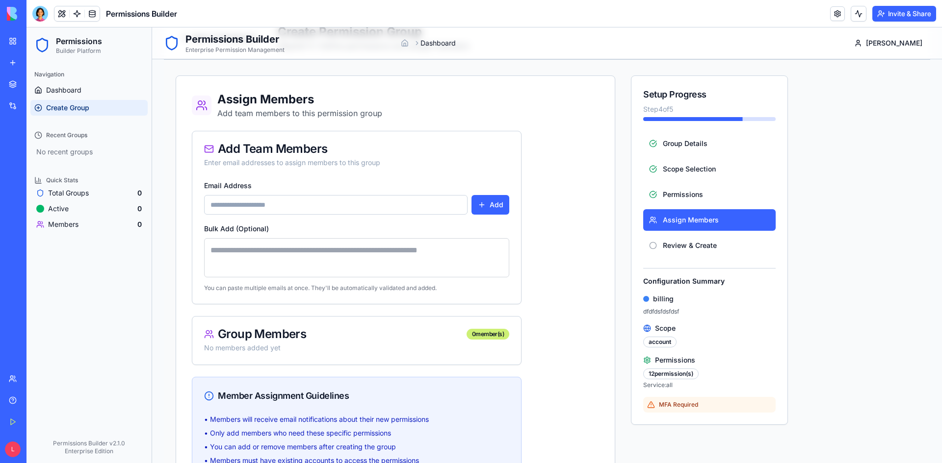
scroll to position [28, 0]
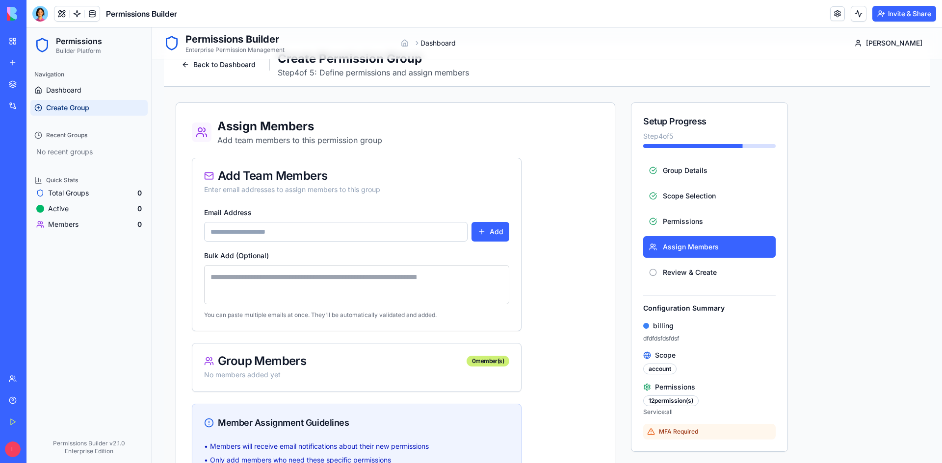
click at [386, 234] on input "Email Address" at bounding box center [335, 232] width 263 height 20
type input "**********"
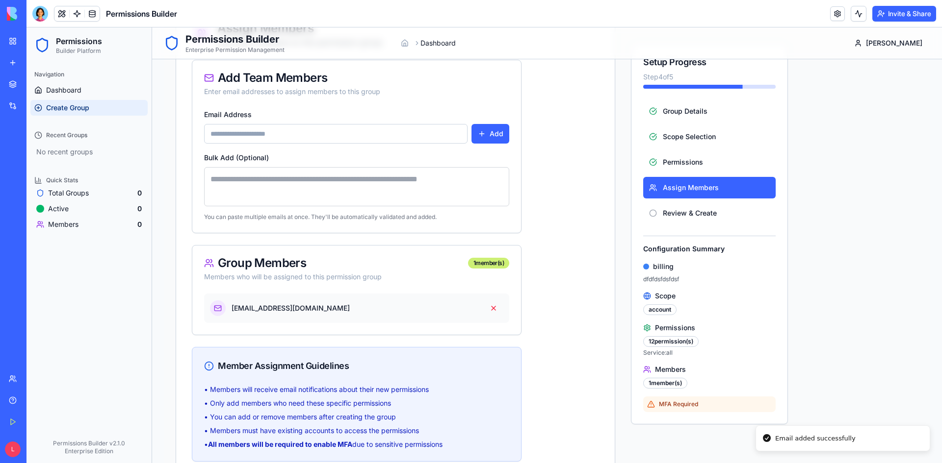
scroll to position [265, 0]
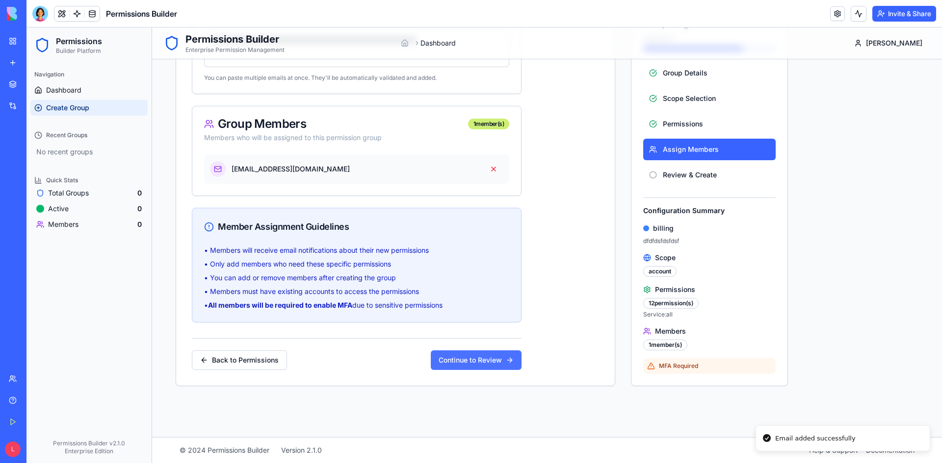
click at [490, 361] on button "Continue to Review" at bounding box center [476, 361] width 91 height 20
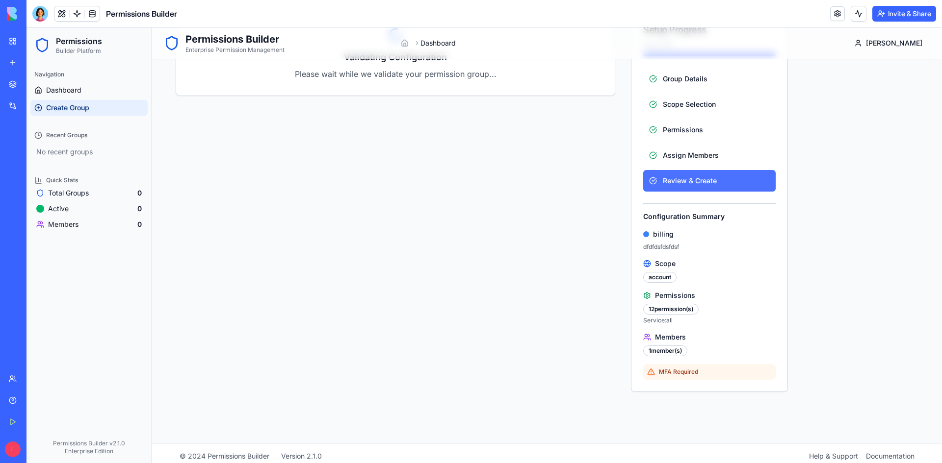
scroll to position [126, 0]
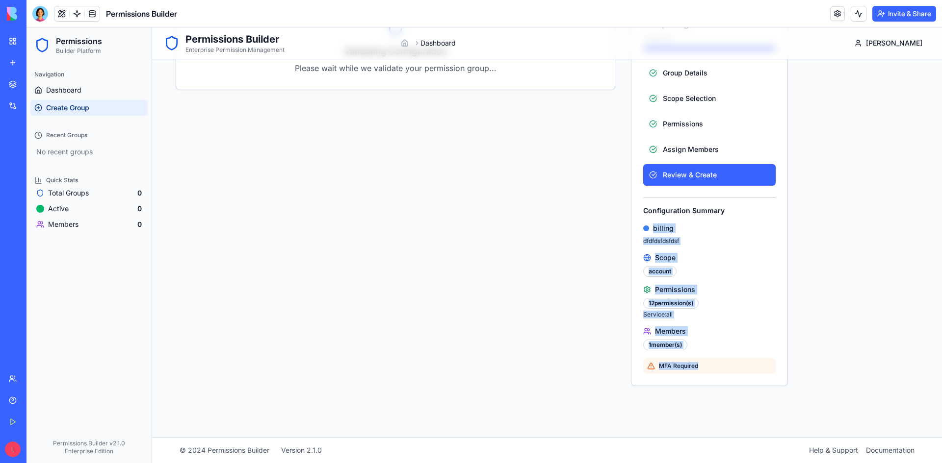
drag, startPoint x: 743, startPoint y: 369, endPoint x: 601, endPoint y: 263, distance: 177.6
click at [634, 226] on div "Group Details Scope Selection Permissions Assign Members Review & Create Config…" at bounding box center [709, 224] width 156 height 324
click at [595, 275] on div "Validating Configuration Please wait while we validate your permission group..." at bounding box center [395, 196] width 439 height 382
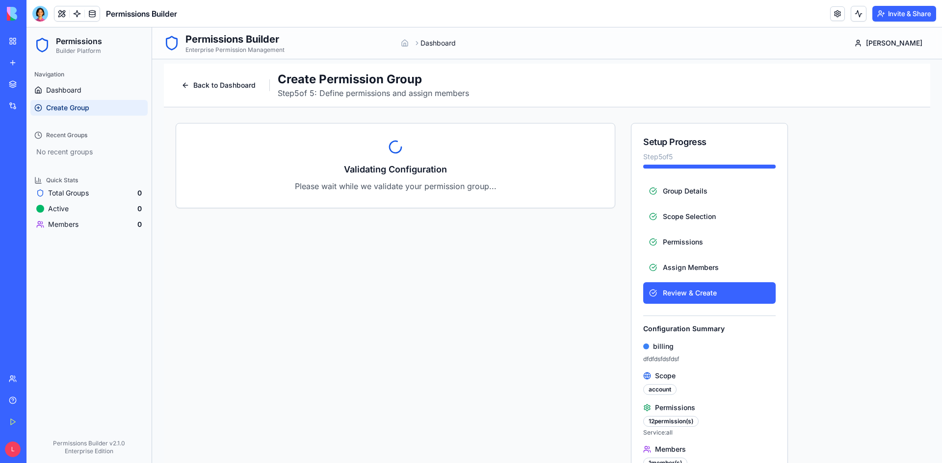
scroll to position [0, 0]
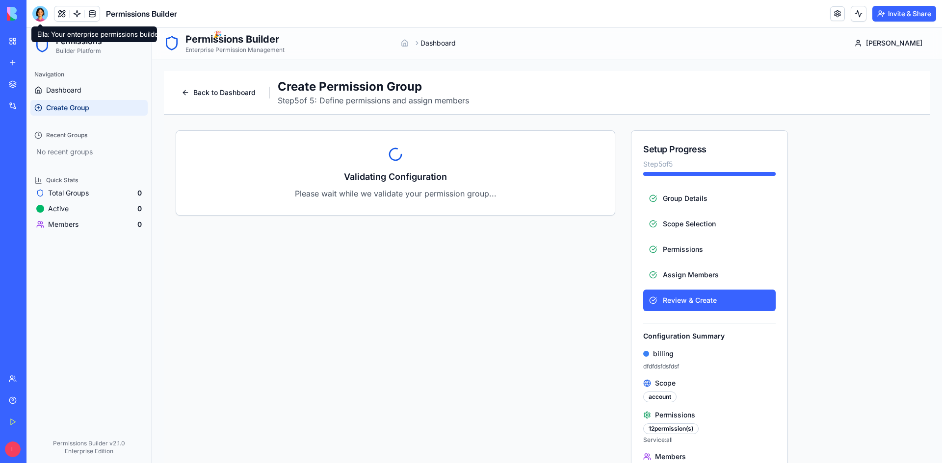
click at [38, 15] on div at bounding box center [40, 14] width 16 height 16
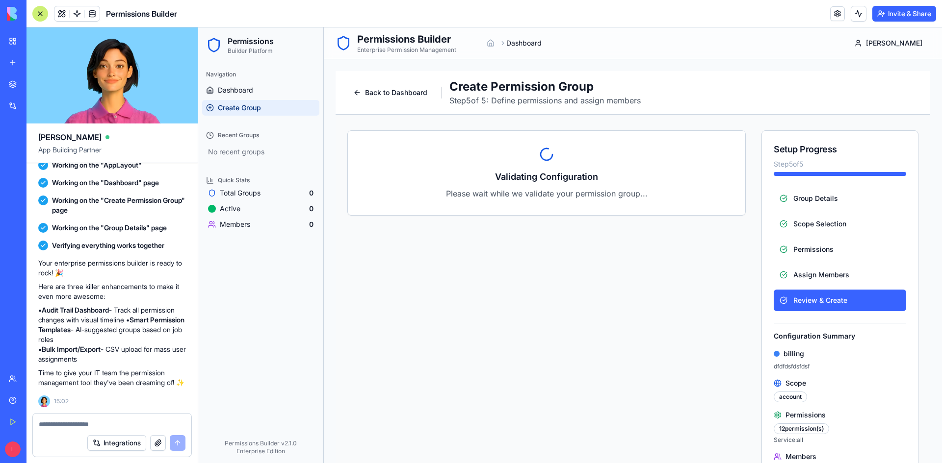
click at [128, 421] on textarea at bounding box center [112, 425] width 147 height 10
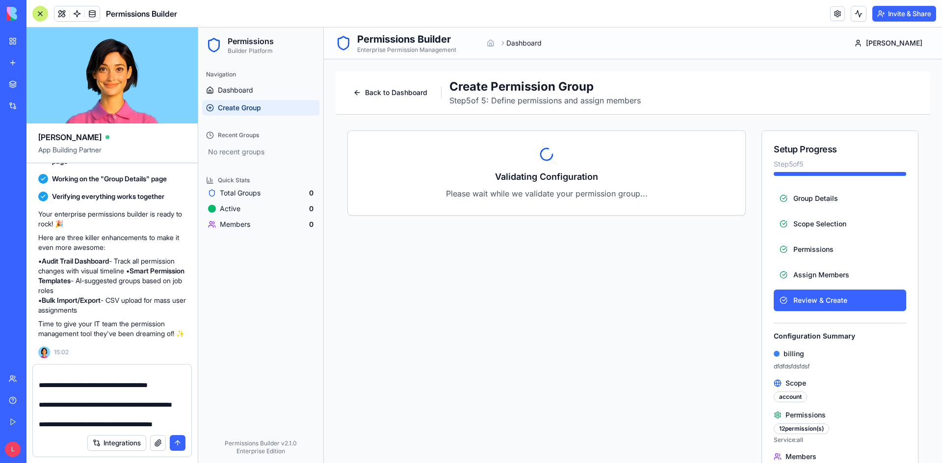
scroll to position [2531, 0]
drag, startPoint x: 70, startPoint y: 425, endPoint x: 38, endPoint y: 417, distance: 33.4
click at [38, 417] on div at bounding box center [112, 397] width 158 height 65
click at [93, 420] on textarea at bounding box center [112, 400] width 147 height 59
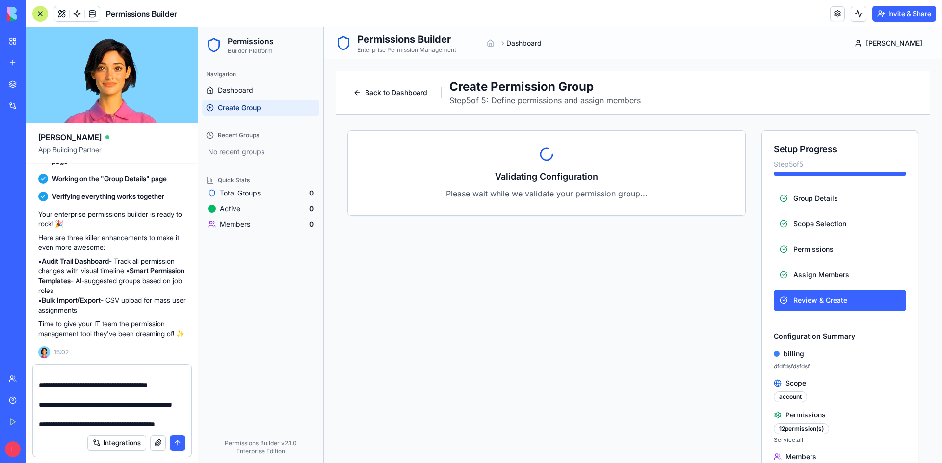
click at [81, 421] on textarea at bounding box center [112, 400] width 147 height 59
drag, startPoint x: 97, startPoint y: 424, endPoint x: 83, endPoint y: 426, distance: 13.4
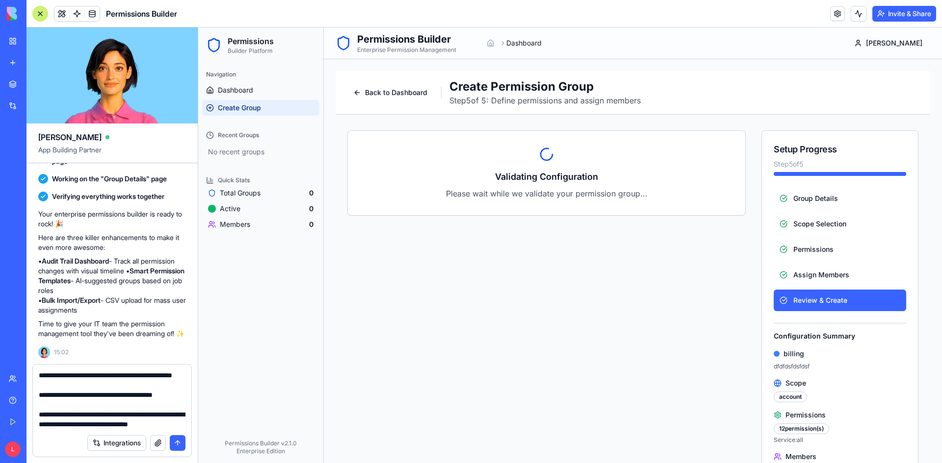
click at [83, 421] on textarea at bounding box center [112, 400] width 147 height 59
paste textarea "**********"
type textarea "**********"
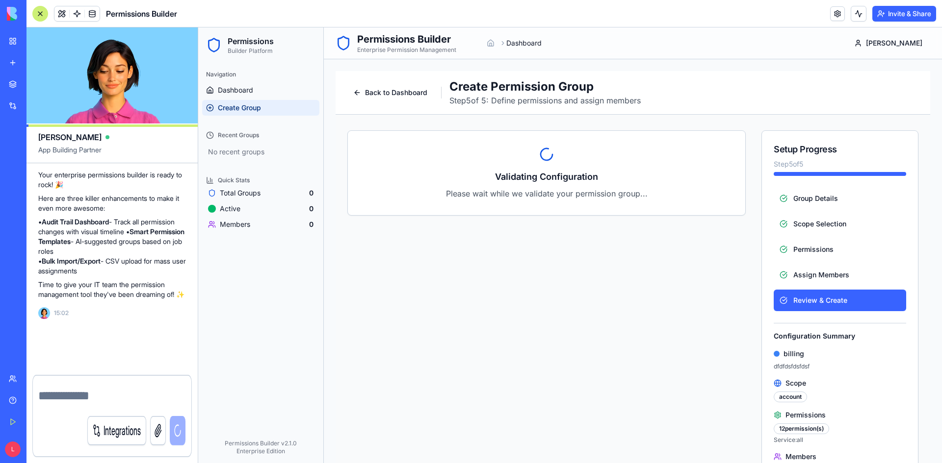
scroll to position [0, 0]
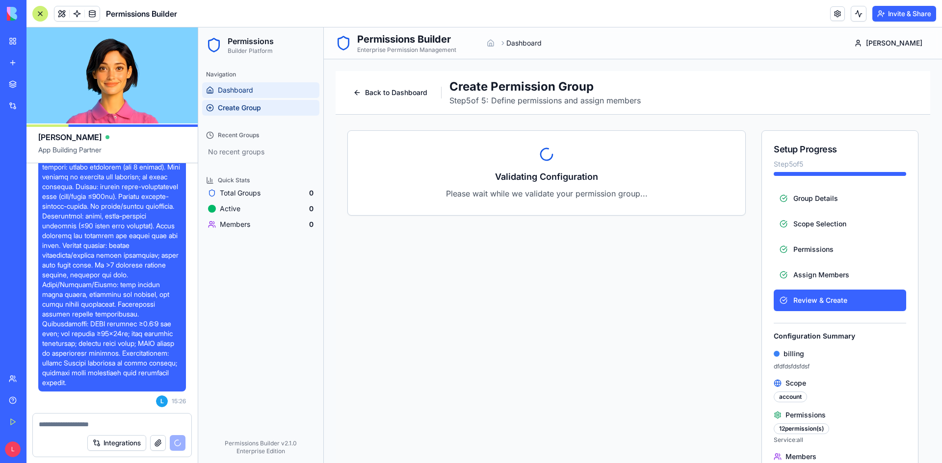
click at [244, 98] on link "Dashboard" at bounding box center [260, 90] width 117 height 16
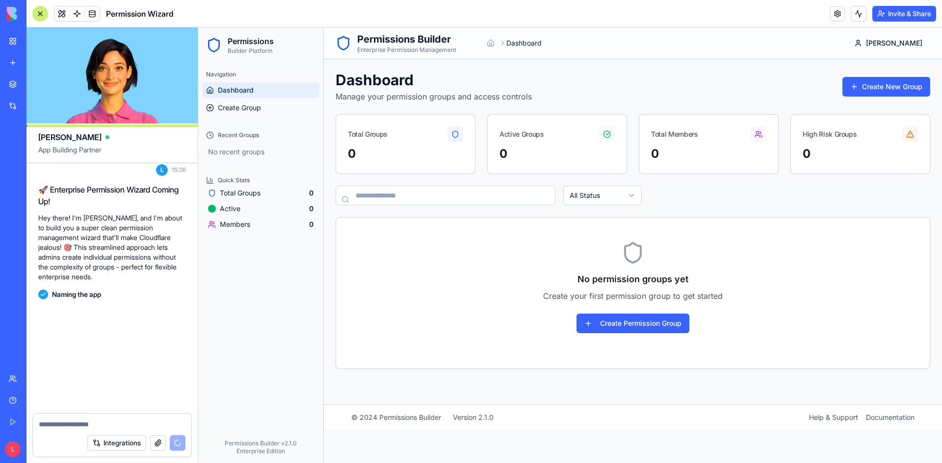
scroll to position [3508, 0]
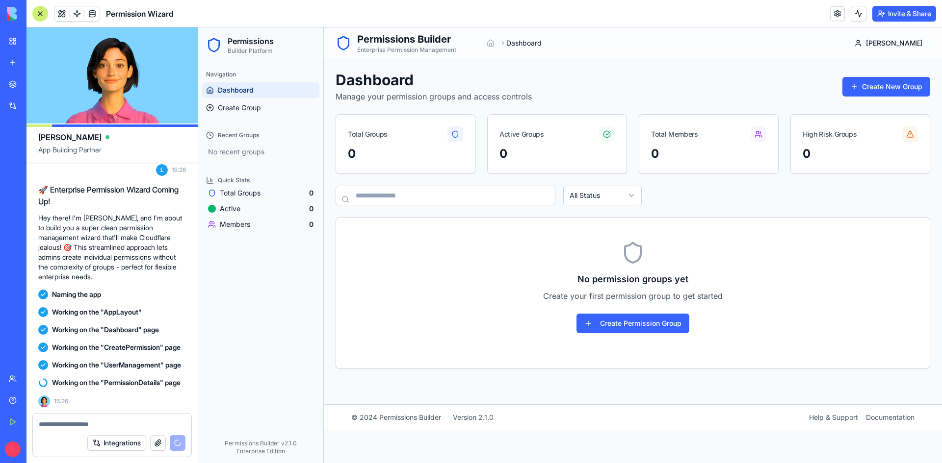
click at [528, 133] on div "Active Groups" at bounding box center [521, 134] width 44 height 10
click at [377, 83] on h1 "Dashboard" at bounding box center [433, 80] width 196 height 18
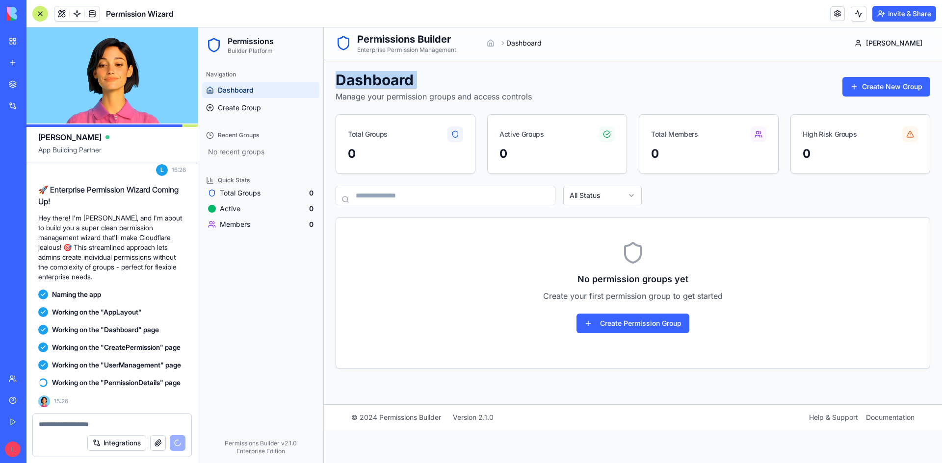
click at [377, 83] on h1 "Dashboard" at bounding box center [433, 80] width 196 height 18
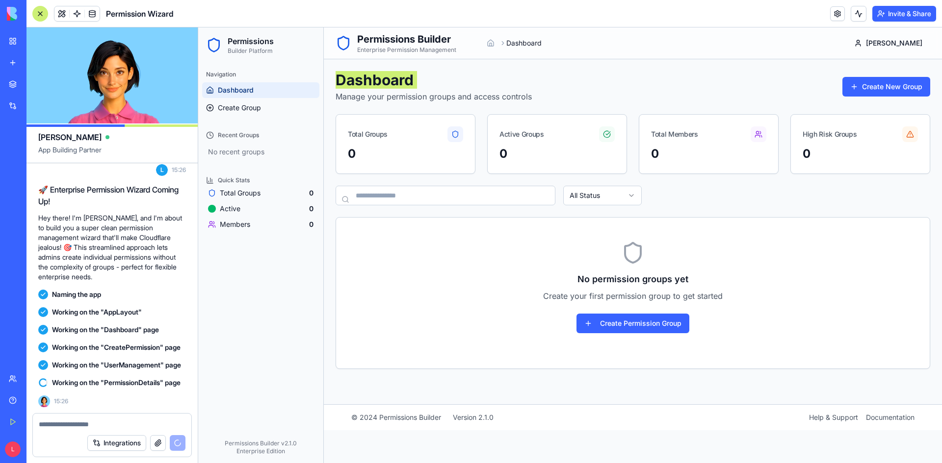
click at [40, 13] on div at bounding box center [40, 14] width 16 height 16
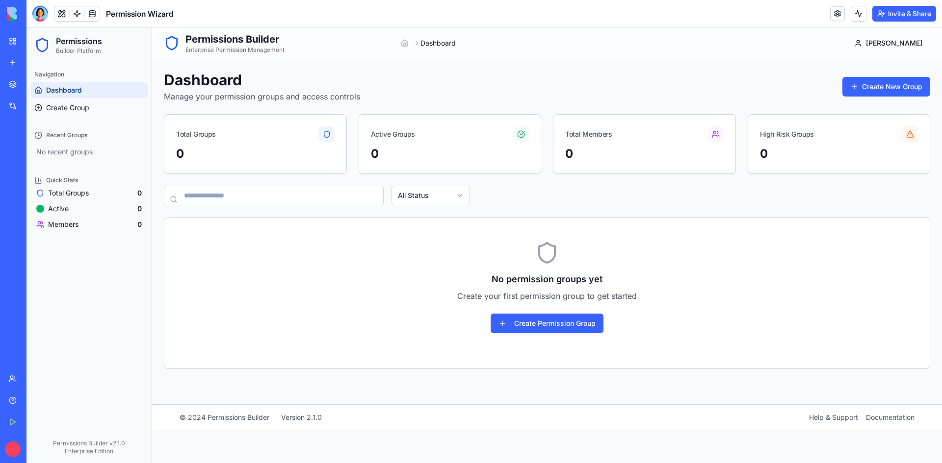
drag, startPoint x: 112, startPoint y: 186, endPoint x: 97, endPoint y: 201, distance: 21.2
click at [112, 187] on div "Quick Stats" at bounding box center [88, 181] width 117 height 16
click at [49, 11] on div "Permission Wizard" at bounding box center [102, 14] width 141 height 16
click at [40, 12] on div at bounding box center [40, 14] width 16 height 16
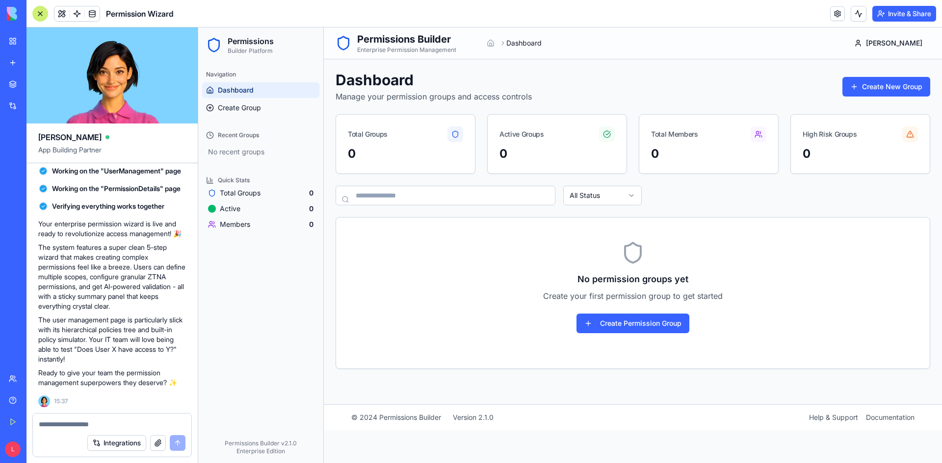
scroll to position [0, 0]
click at [40, 12] on div at bounding box center [40, 14] width 16 height 16
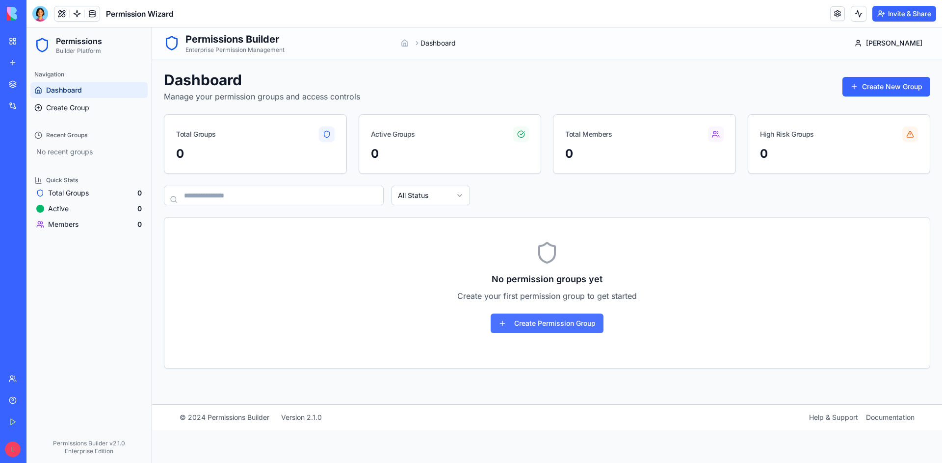
click at [553, 323] on button "Create Permission Group" at bounding box center [546, 324] width 113 height 20
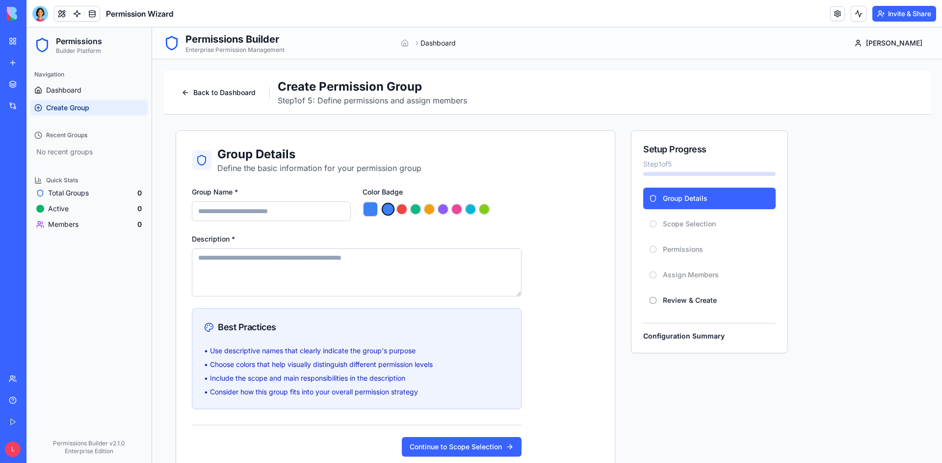
click at [289, 213] on input "Group Name *" at bounding box center [271, 212] width 159 height 20
type input "*****"
click at [316, 250] on textarea "Description *" at bounding box center [357, 273] width 330 height 48
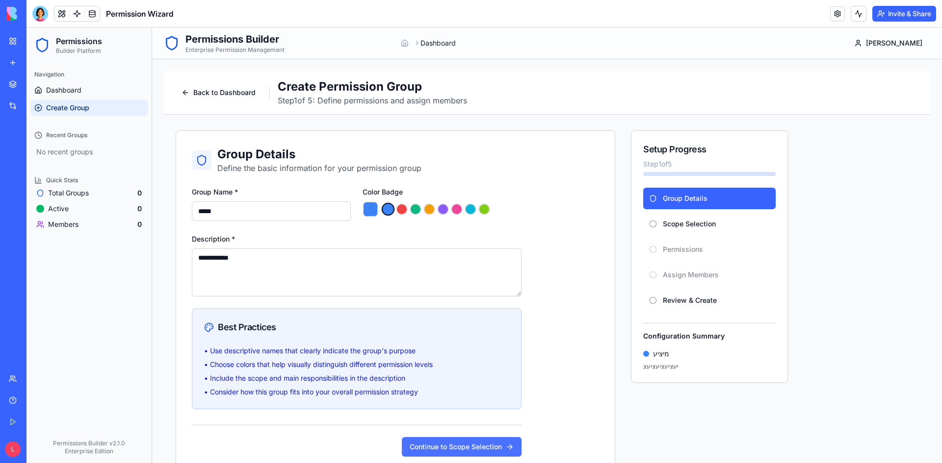
type textarea "**********"
click at [461, 444] on button "Continue to Scope Selection" at bounding box center [462, 447] width 120 height 20
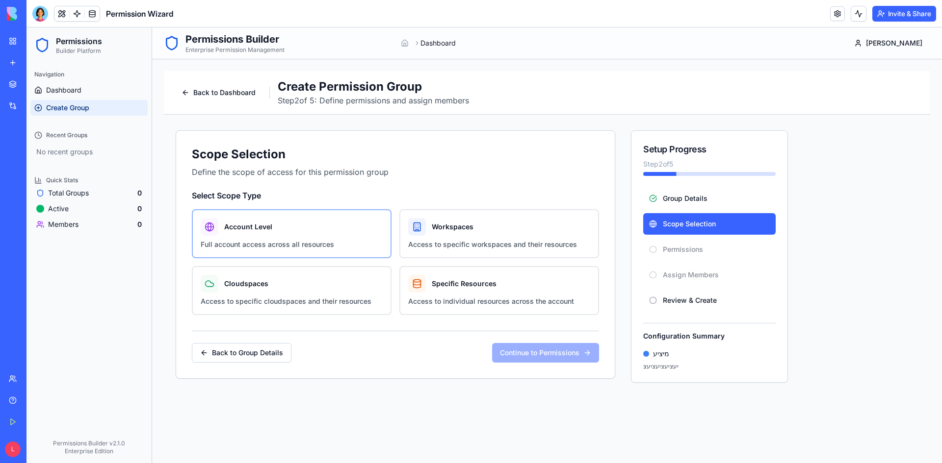
click at [282, 233] on div "Account Level" at bounding box center [292, 227] width 182 height 18
click at [199, 217] on button "Account Level Full account access across all resources" at bounding box center [195, 213] width 8 height 8
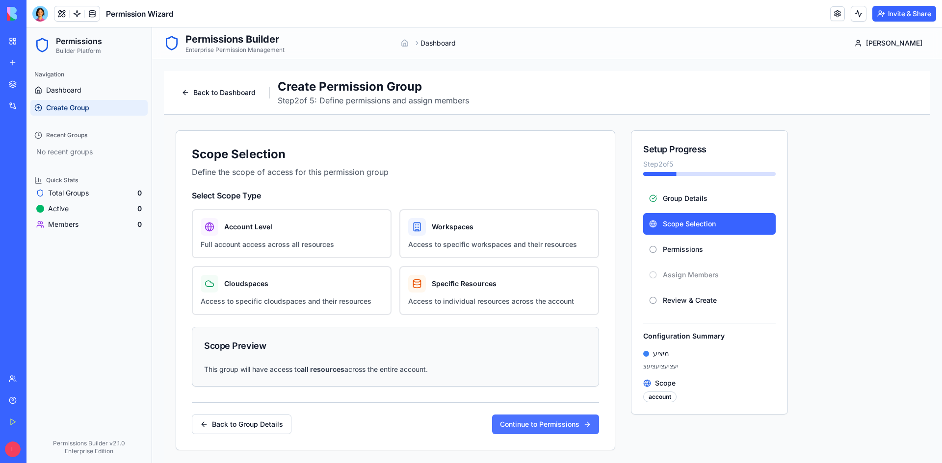
click at [537, 426] on button "Continue to Permissions" at bounding box center [545, 425] width 107 height 20
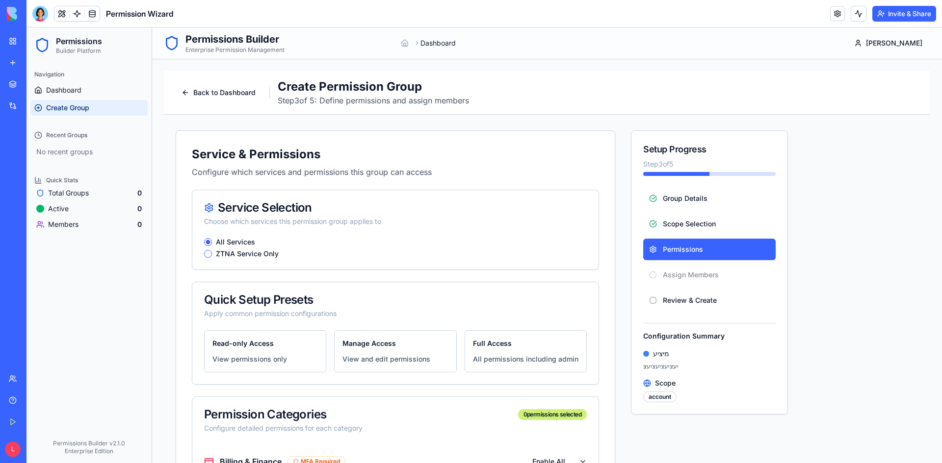
scroll to position [196, 0]
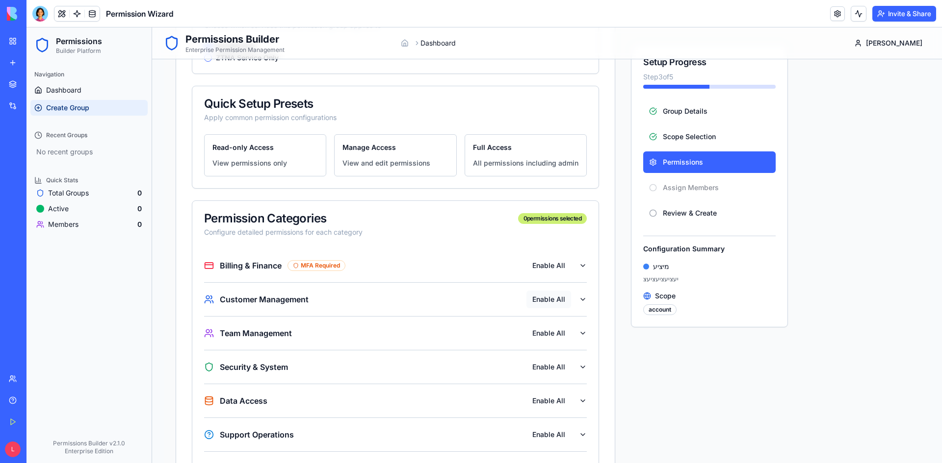
click at [566, 299] on button "Enable All" at bounding box center [548, 300] width 45 height 18
click at [560, 331] on button "Enable All" at bounding box center [548, 334] width 45 height 18
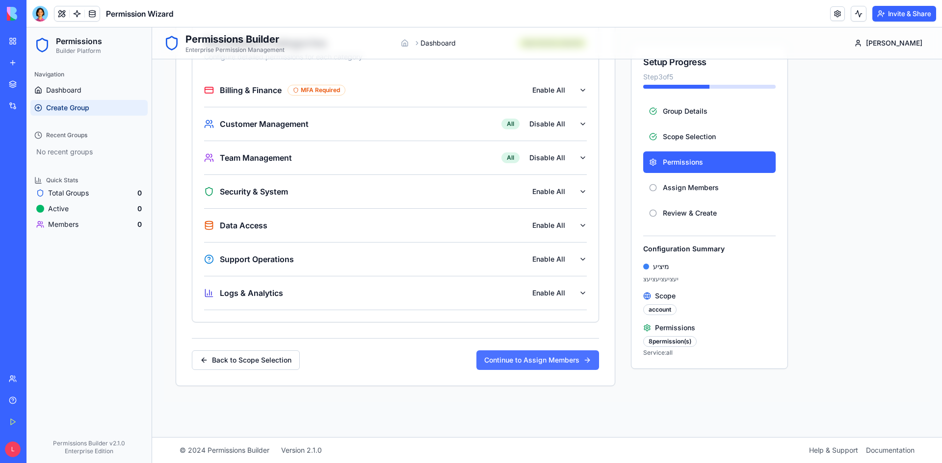
click at [549, 354] on button "Continue to Assign Members" at bounding box center [537, 361] width 123 height 20
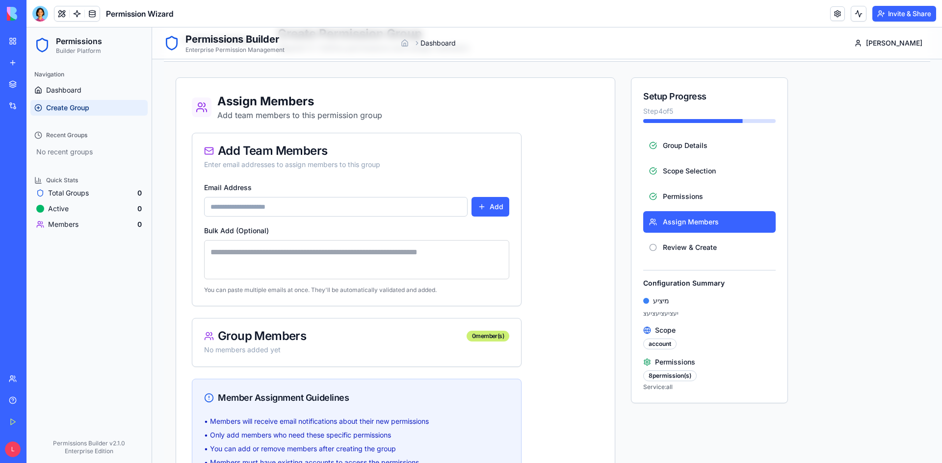
scroll to position [14, 0]
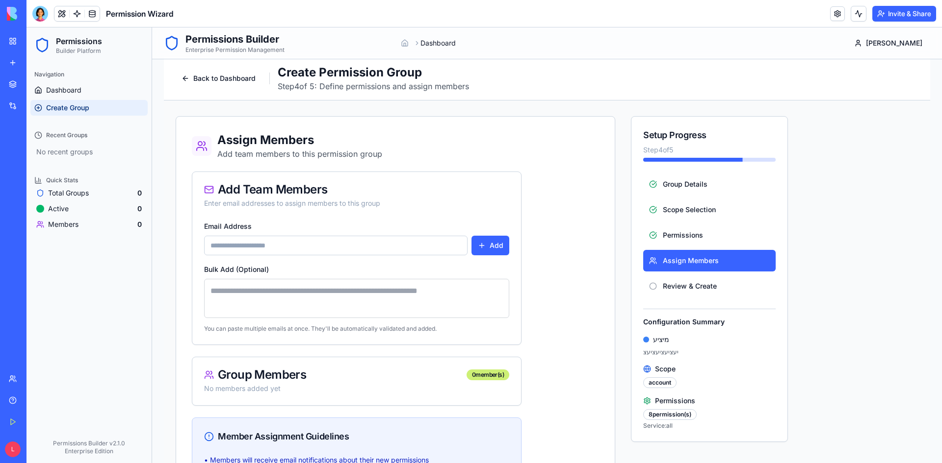
click at [386, 243] on input "Email Address" at bounding box center [335, 246] width 263 height 20
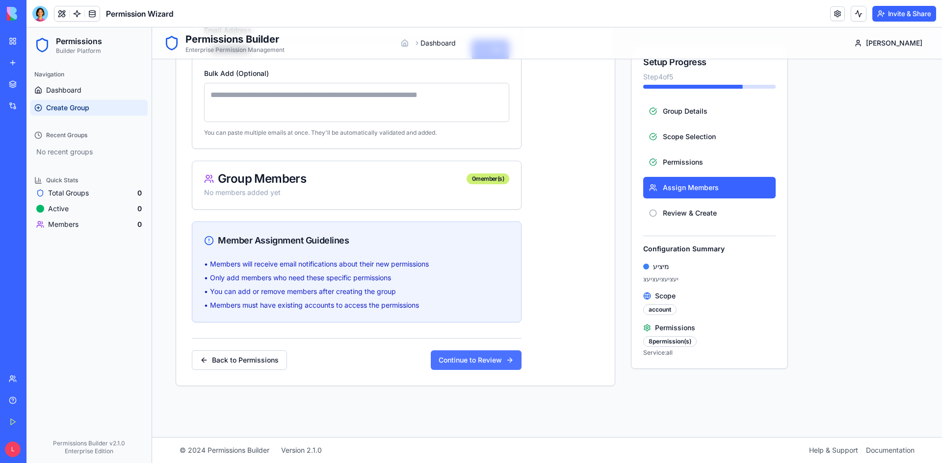
type input "**********"
click at [461, 354] on button "Continue to Review" at bounding box center [476, 361] width 91 height 20
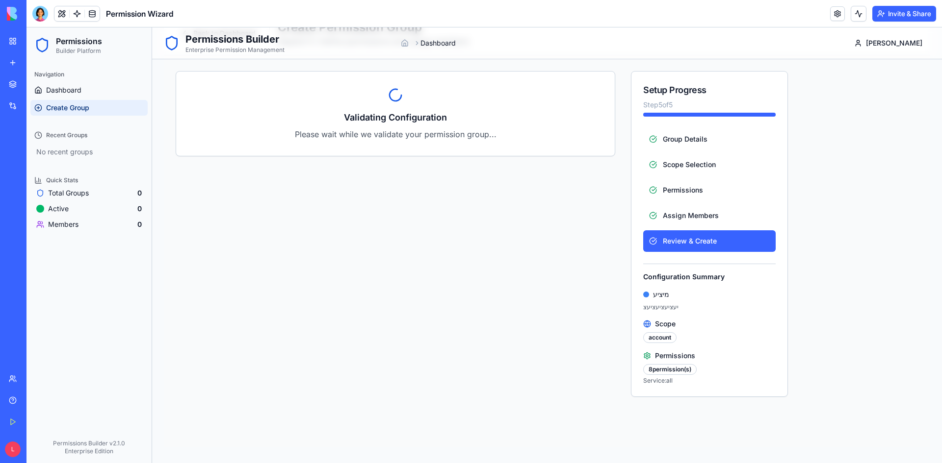
scroll to position [0, 0]
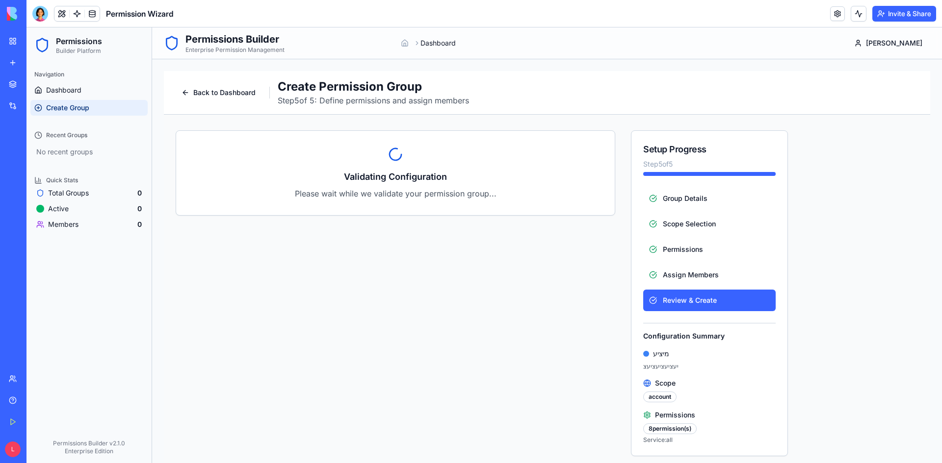
click at [12, 43] on link "My Workspace" at bounding box center [22, 41] width 39 height 20
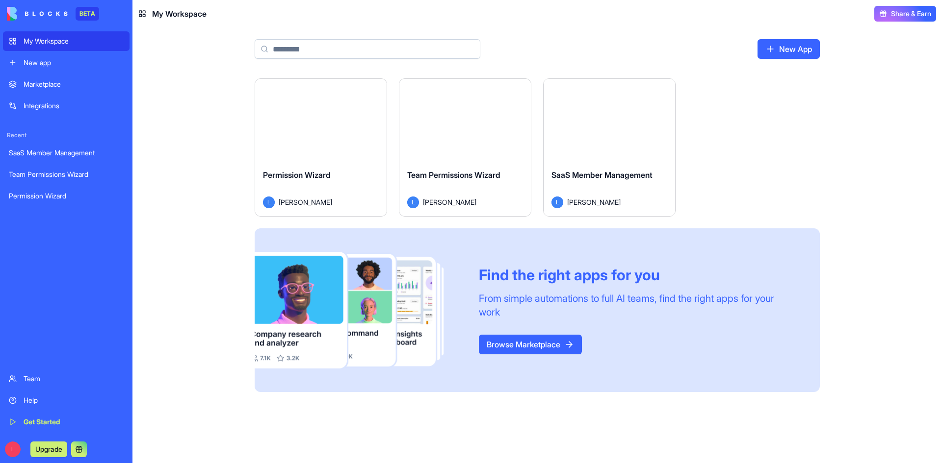
click at [316, 124] on button "Launch" at bounding box center [321, 120] width 74 height 20
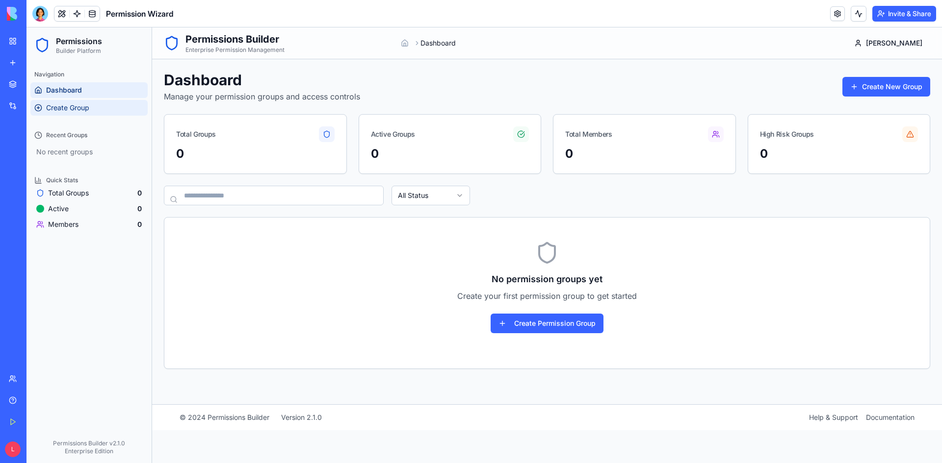
click at [69, 108] on span "Create Group" at bounding box center [67, 108] width 43 height 10
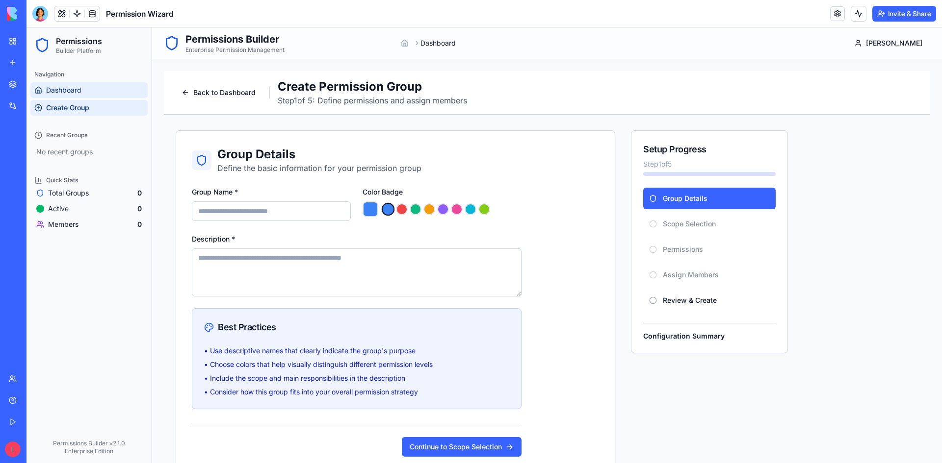
click at [72, 91] on span "Dashboard" at bounding box center [63, 90] width 35 height 10
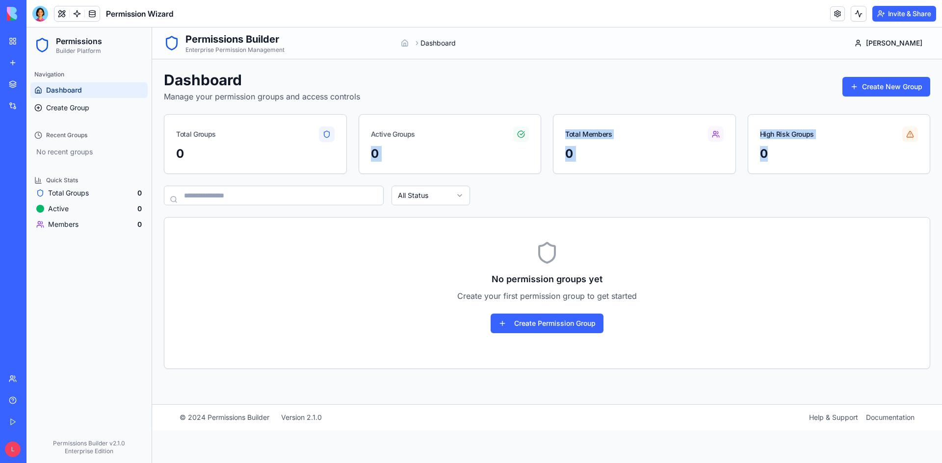
drag, startPoint x: 356, startPoint y: 174, endPoint x: 365, endPoint y: 174, distance: 8.8
click at [354, 174] on div "Dashboard Manage your permission groups and access controls Create New Group To…" at bounding box center [547, 220] width 766 height 298
click at [12, 42] on link "My Workspace" at bounding box center [22, 41] width 39 height 20
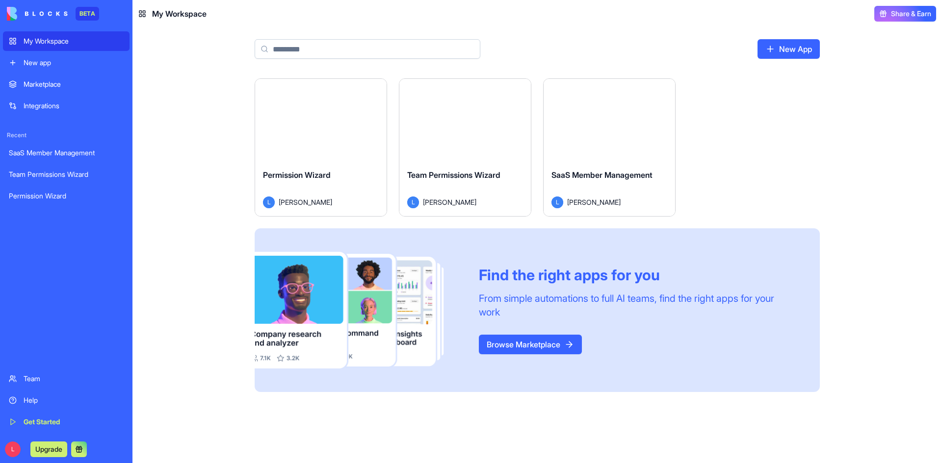
click at [60, 67] on div "New app" at bounding box center [74, 63] width 100 height 10
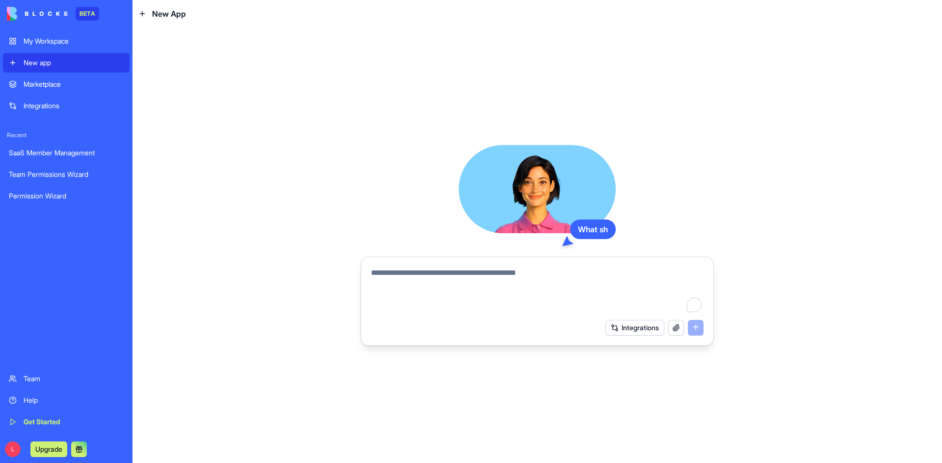
click at [52, 83] on div "Marketplace" at bounding box center [74, 84] width 100 height 10
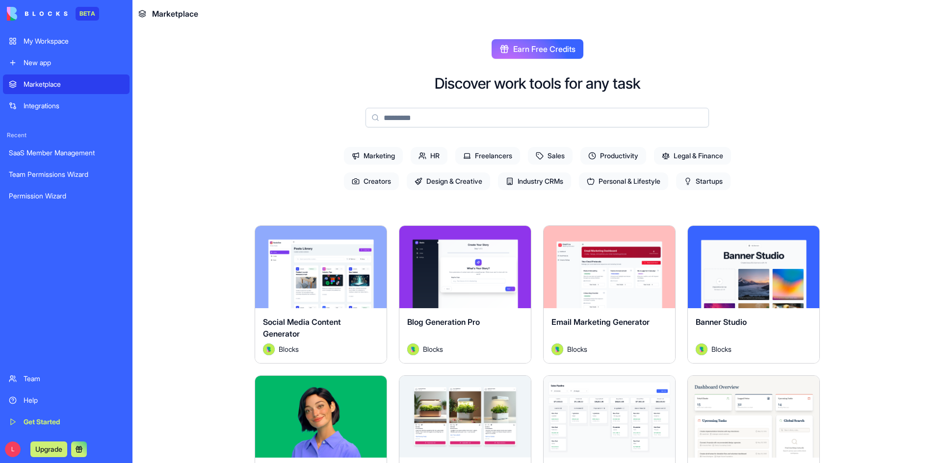
click at [57, 47] on link "My Workspace" at bounding box center [66, 41] width 127 height 20
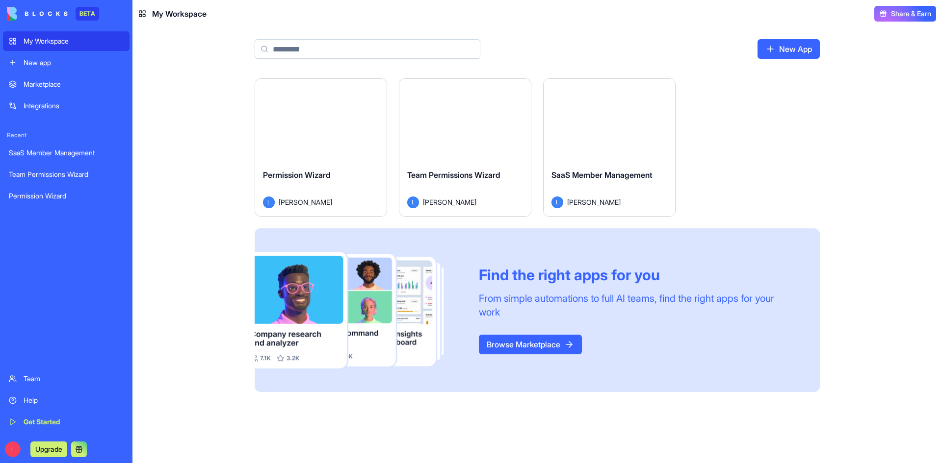
click at [462, 137] on div "Launch" at bounding box center [464, 120] width 131 height 82
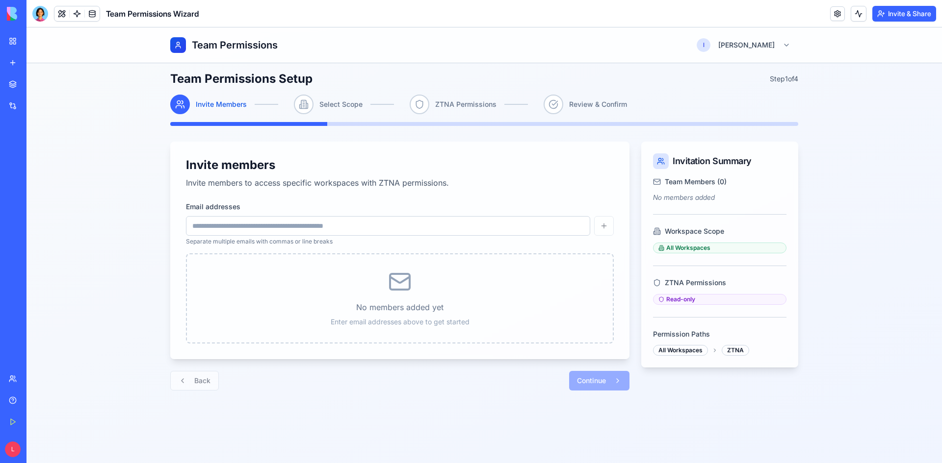
click at [13, 41] on link "My Workspace" at bounding box center [22, 41] width 39 height 20
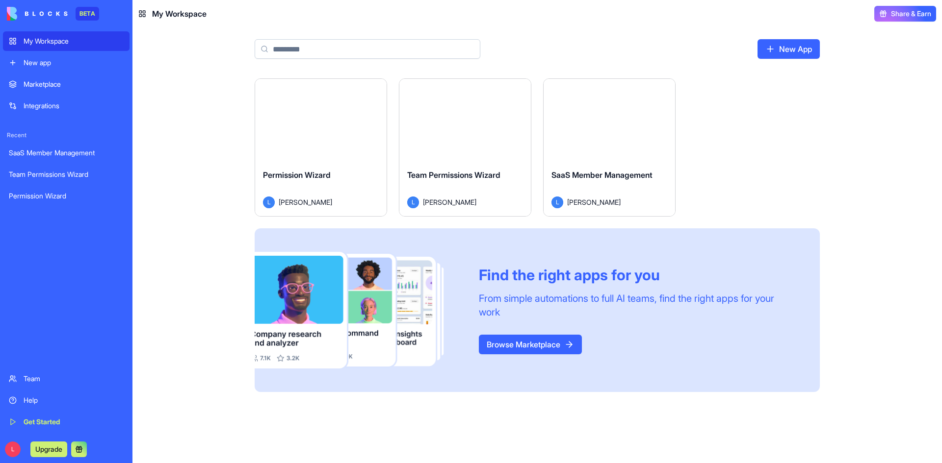
click at [68, 65] on div "New app" at bounding box center [74, 63] width 100 height 10
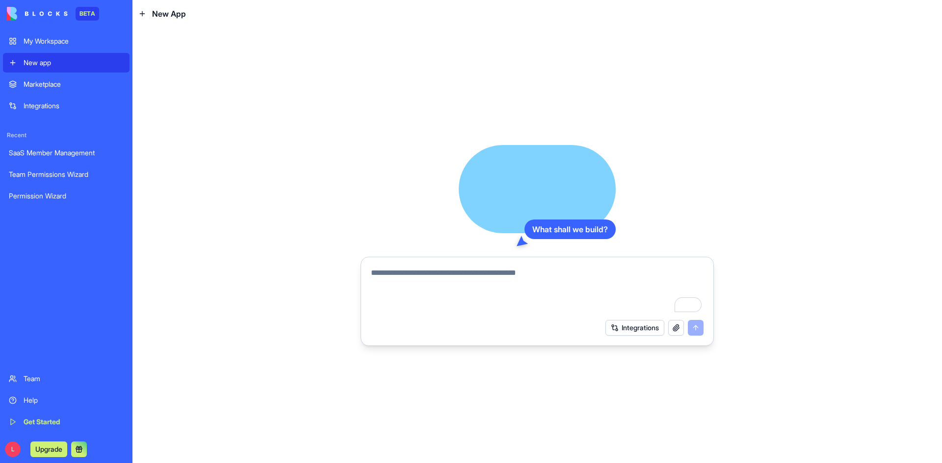
click at [536, 280] on textarea "To enrich screen reader interactions, please activate Accessibility in Grammarl…" at bounding box center [537, 290] width 332 height 47
click at [53, 40] on div "My Workspace" at bounding box center [74, 41] width 100 height 10
